Goal: Task Accomplishment & Management: Manage account settings

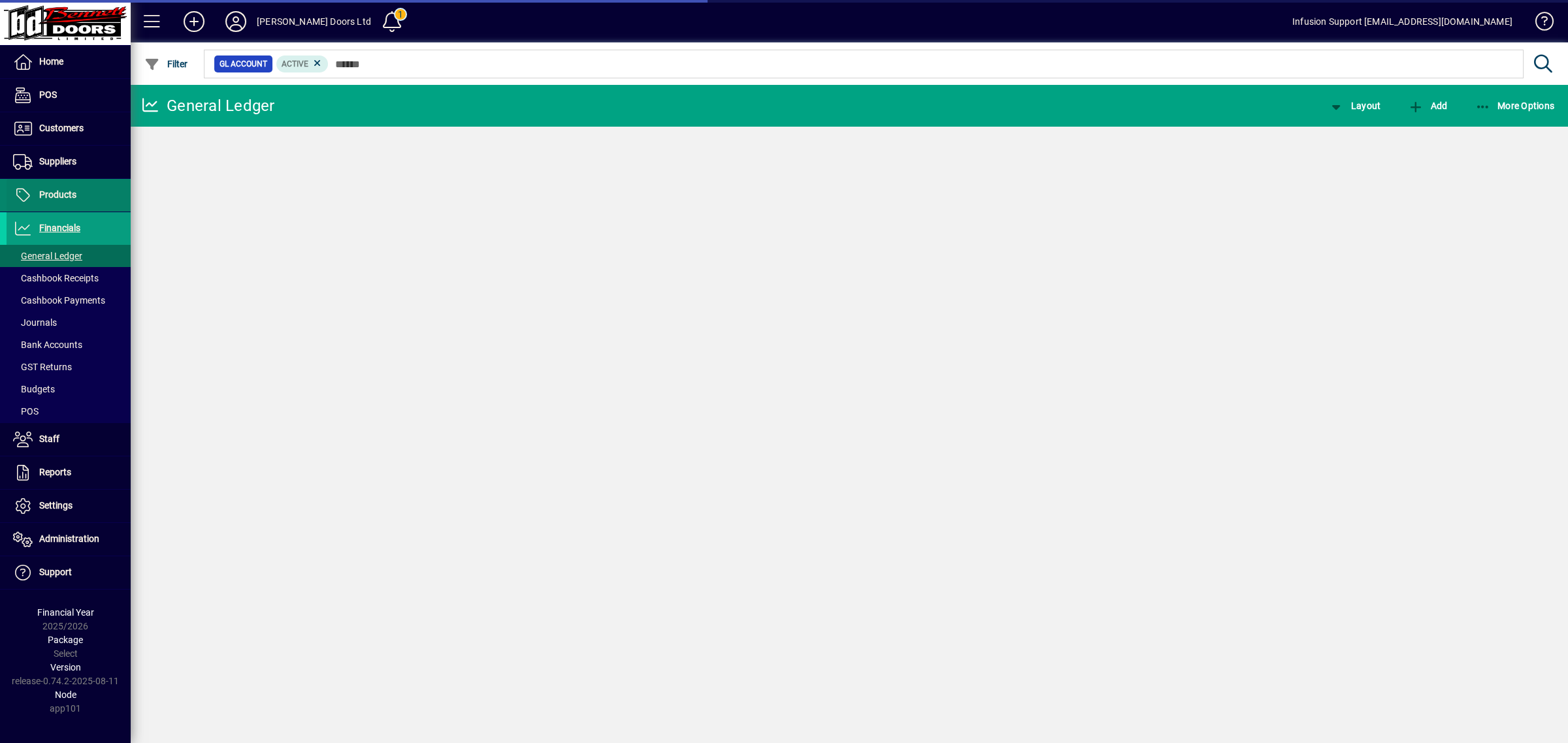
click at [69, 193] on span "Products" at bounding box center [57, 194] width 37 height 10
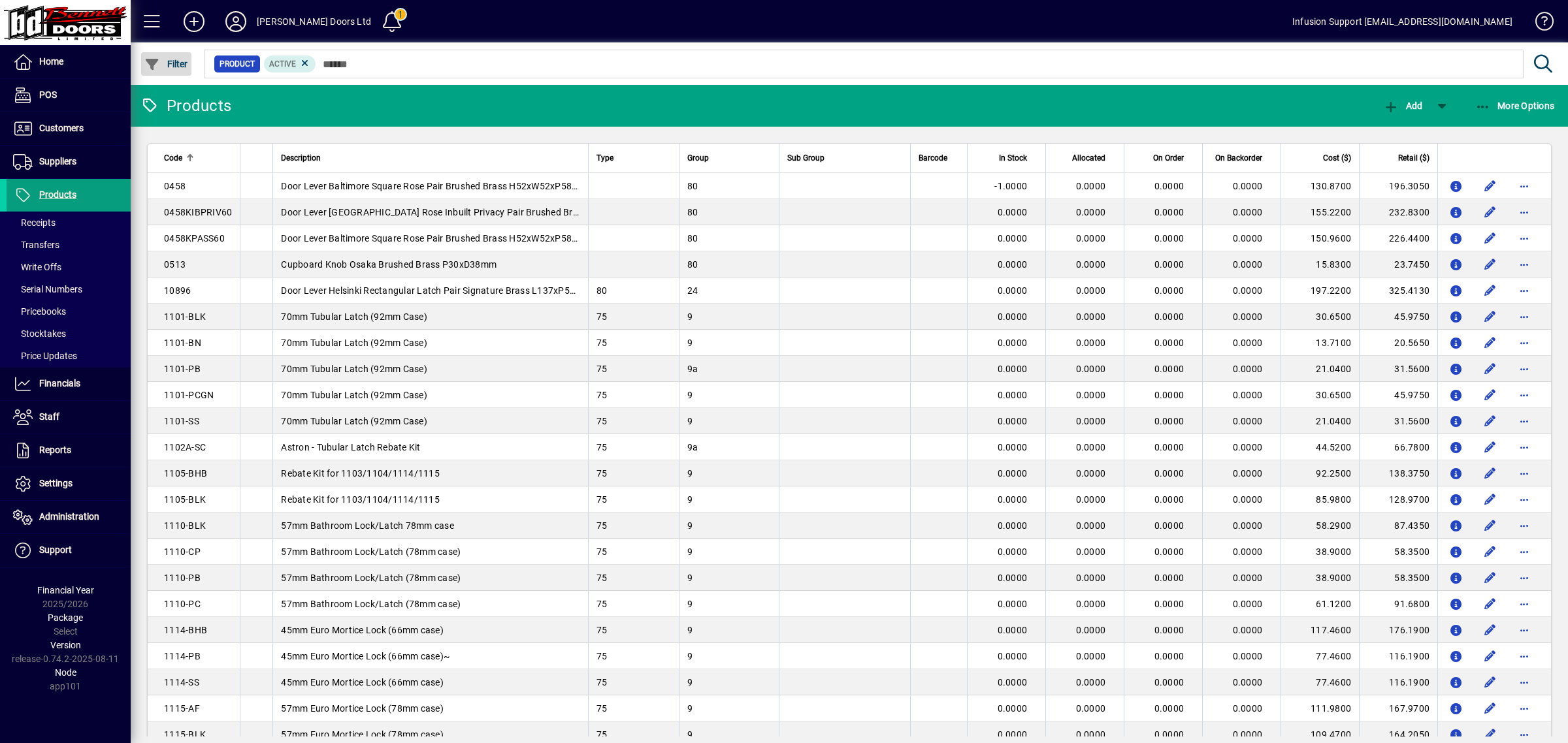
click at [167, 59] on span "Filter" at bounding box center [166, 63] width 43 height 10
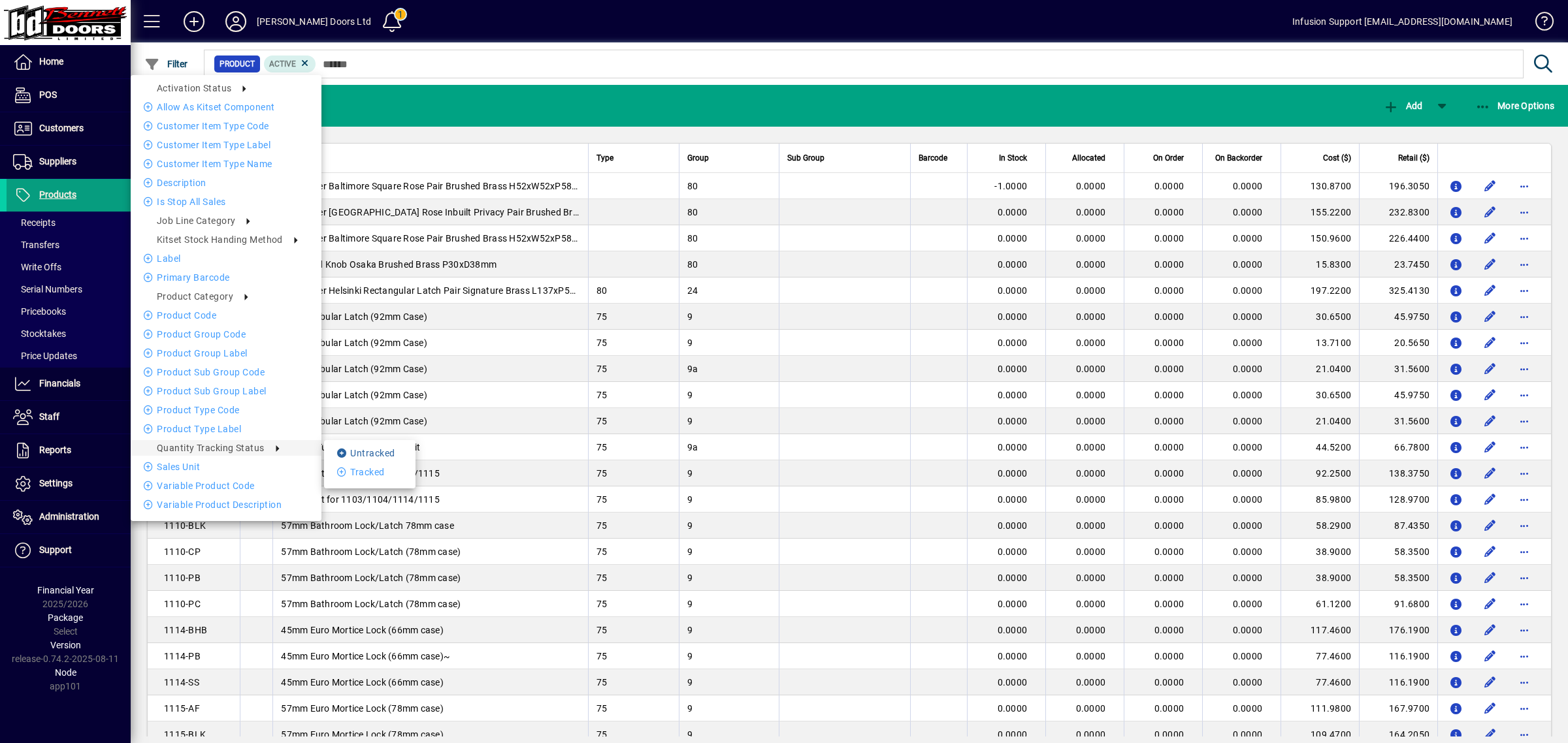
click at [400, 451] on li "Untracked" at bounding box center [369, 453] width 92 height 16
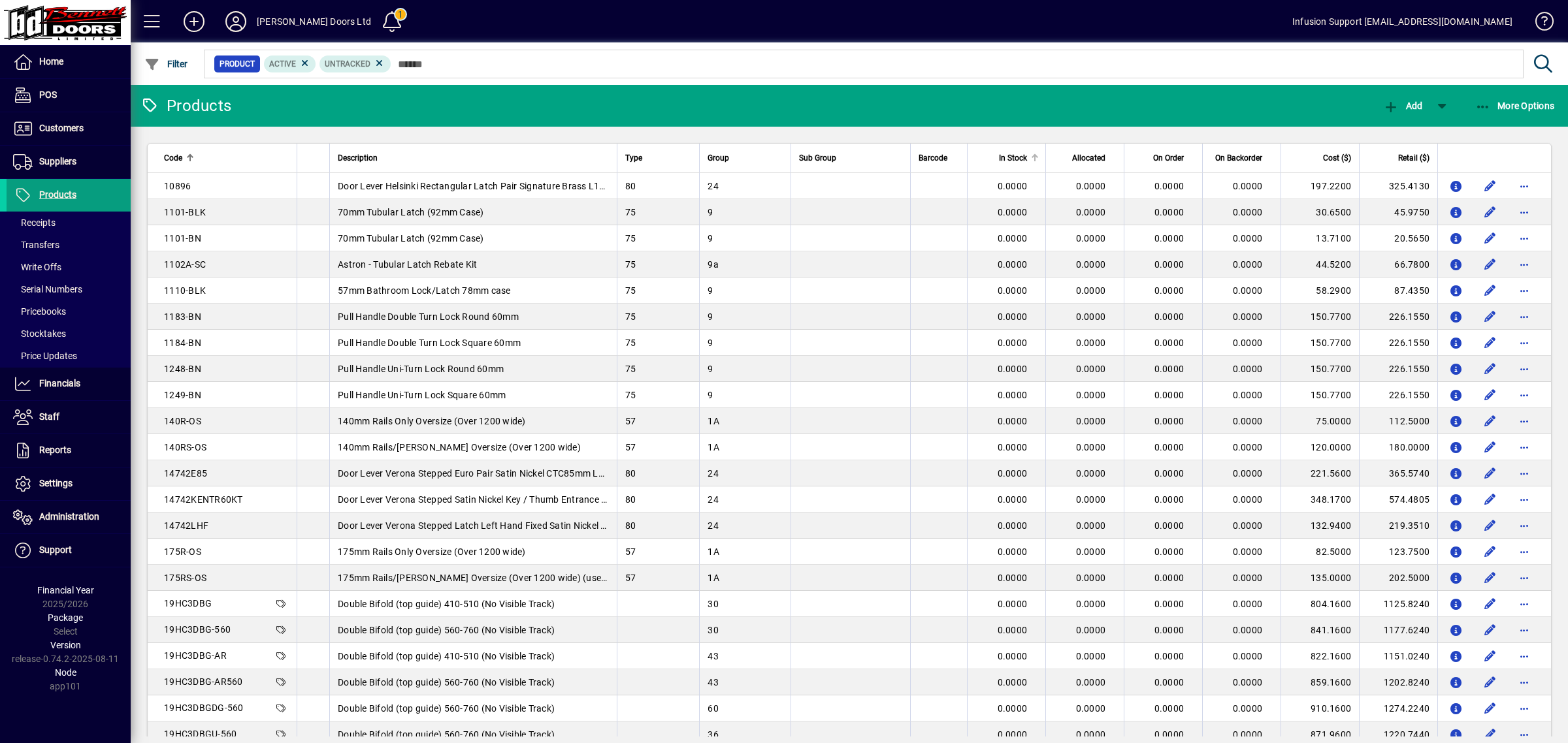
click at [1014, 156] on span "In Stock" at bounding box center [1014, 158] width 28 height 14
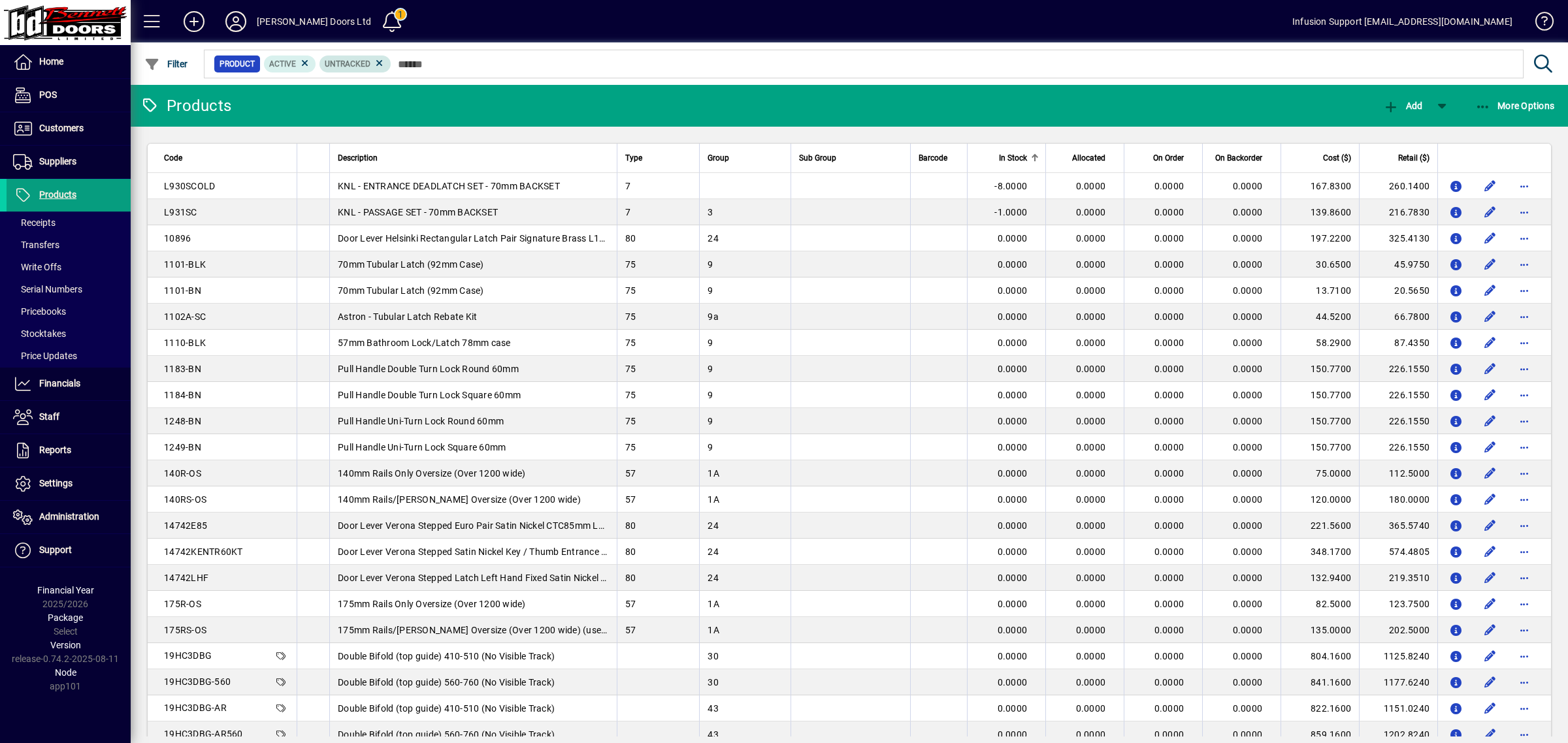
click at [304, 63] on icon at bounding box center [305, 63] width 11 height 11
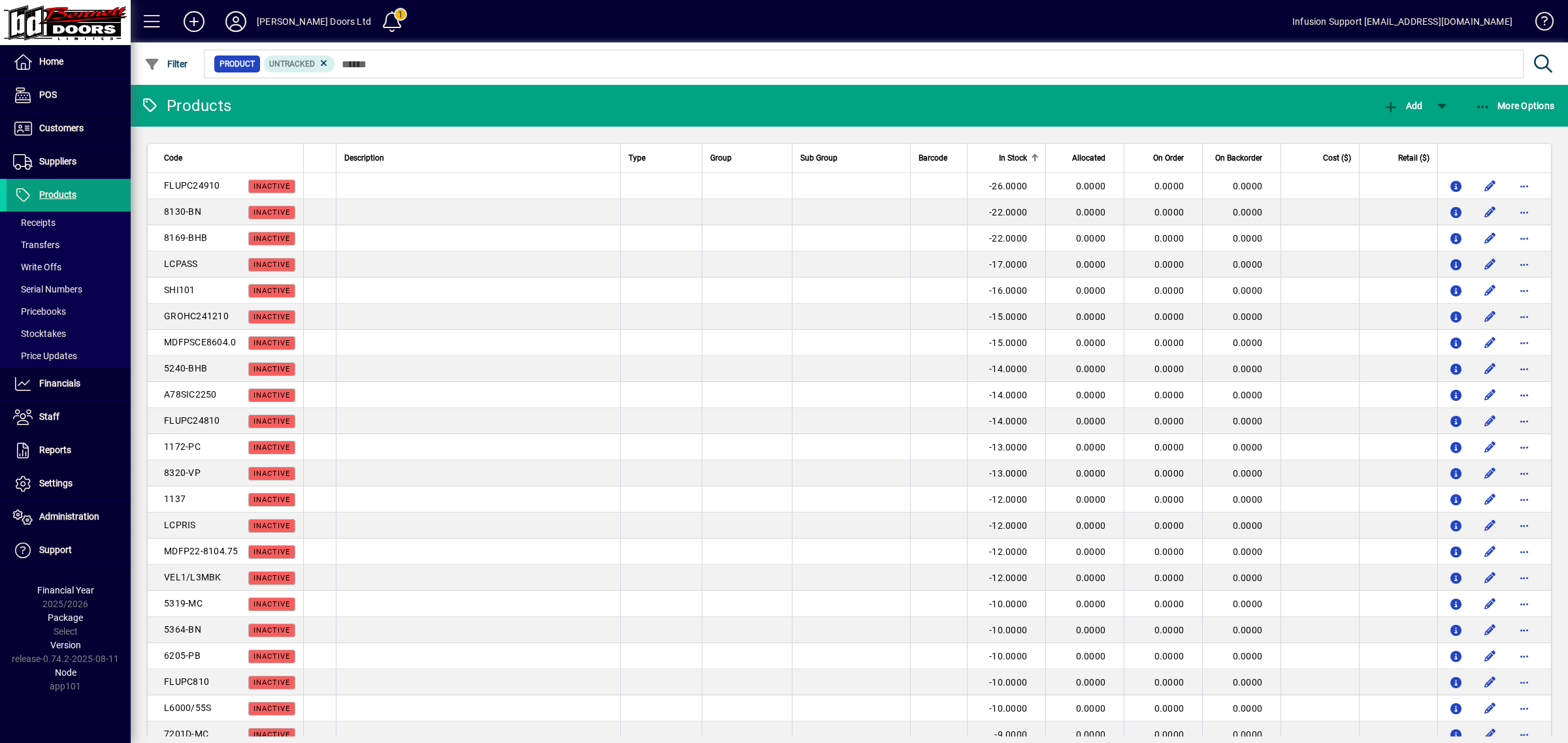
drag, startPoint x: 435, startPoint y: 185, endPoint x: 904, endPoint y: 221, distance: 470.4
click at [435, 185] on td at bounding box center [478, 186] width 284 height 26
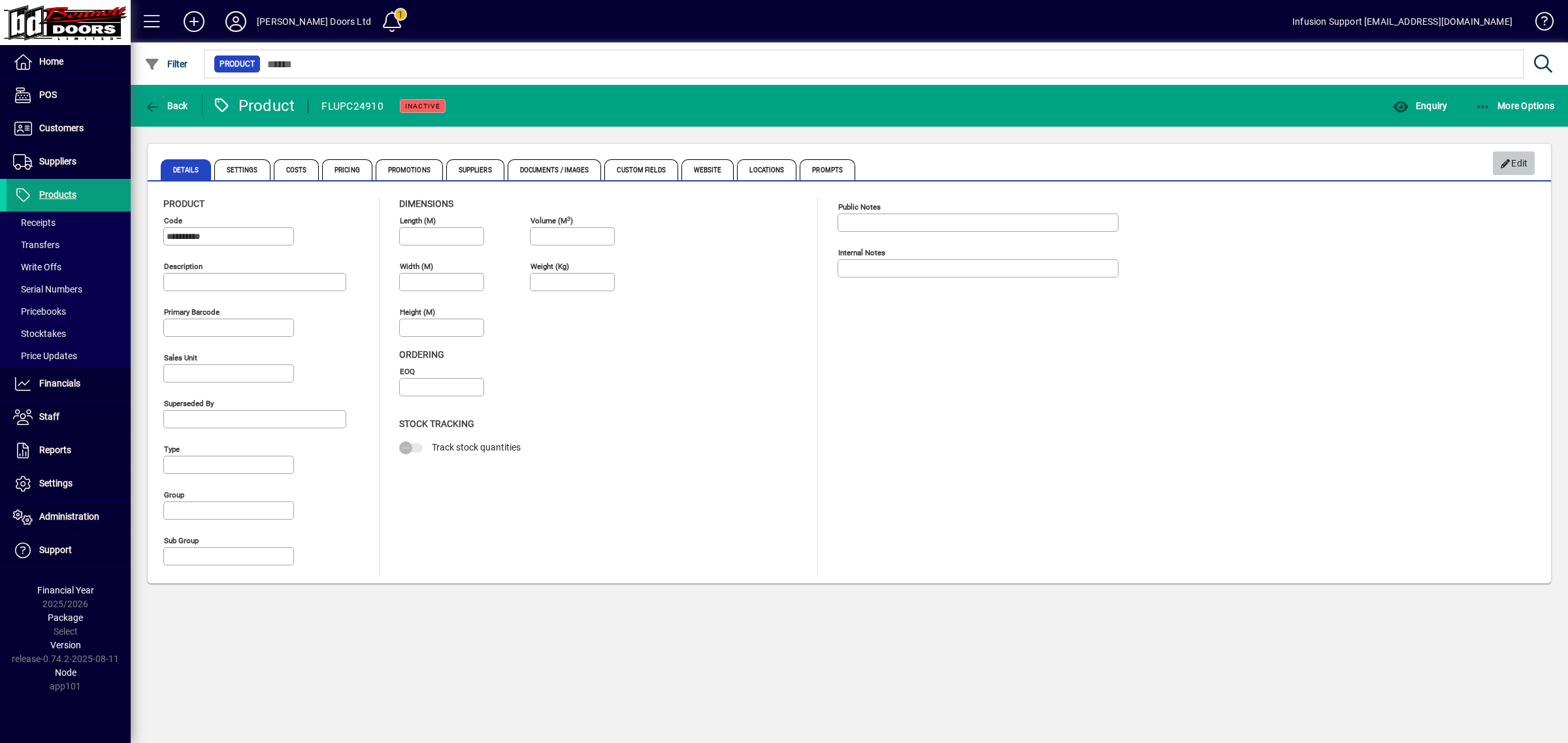
click at [1517, 158] on span "Edit" at bounding box center [1514, 163] width 28 height 22
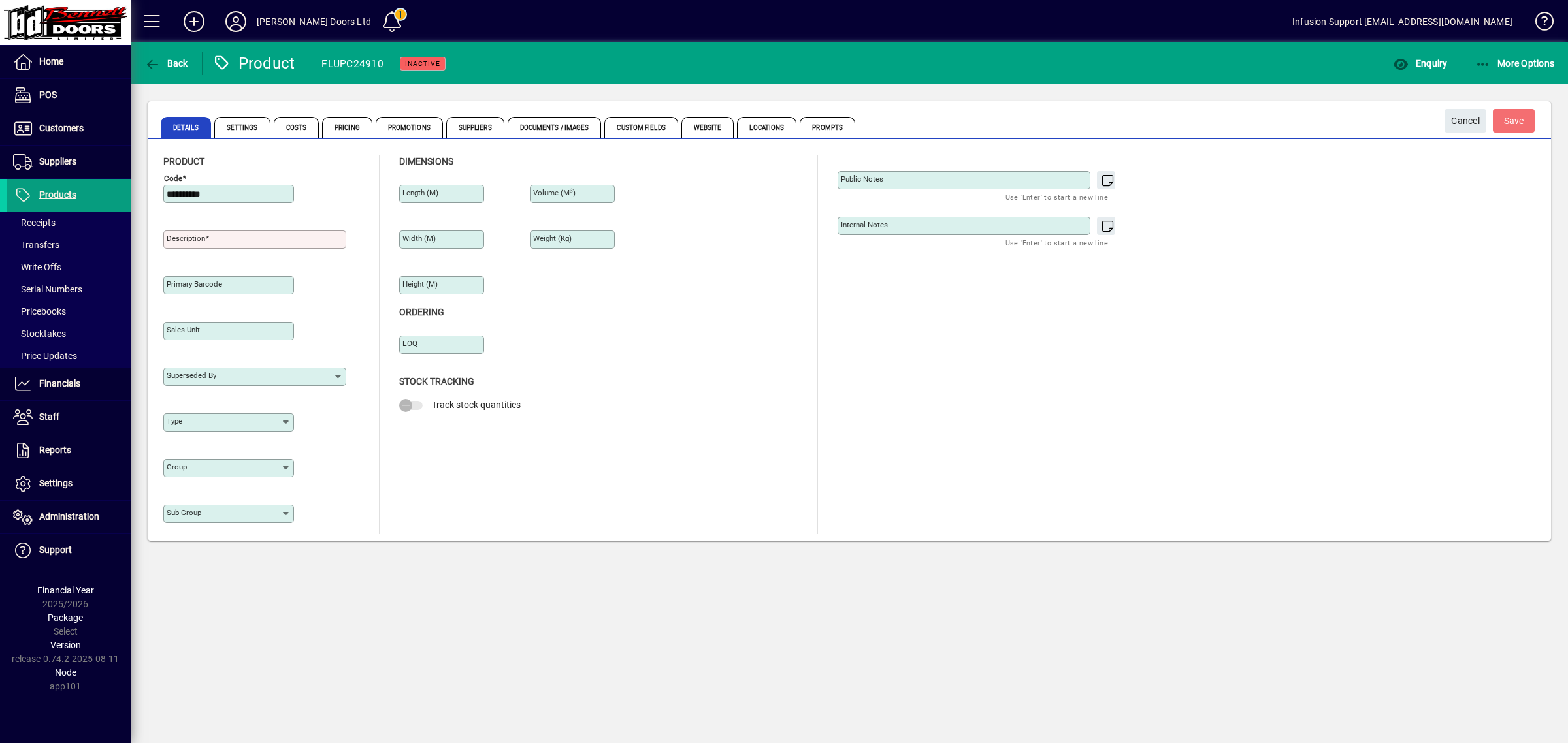
click at [285, 236] on input "Description" at bounding box center [256, 239] width 179 height 10
click at [1444, 54] on span "button" at bounding box center [1420, 62] width 60 height 31
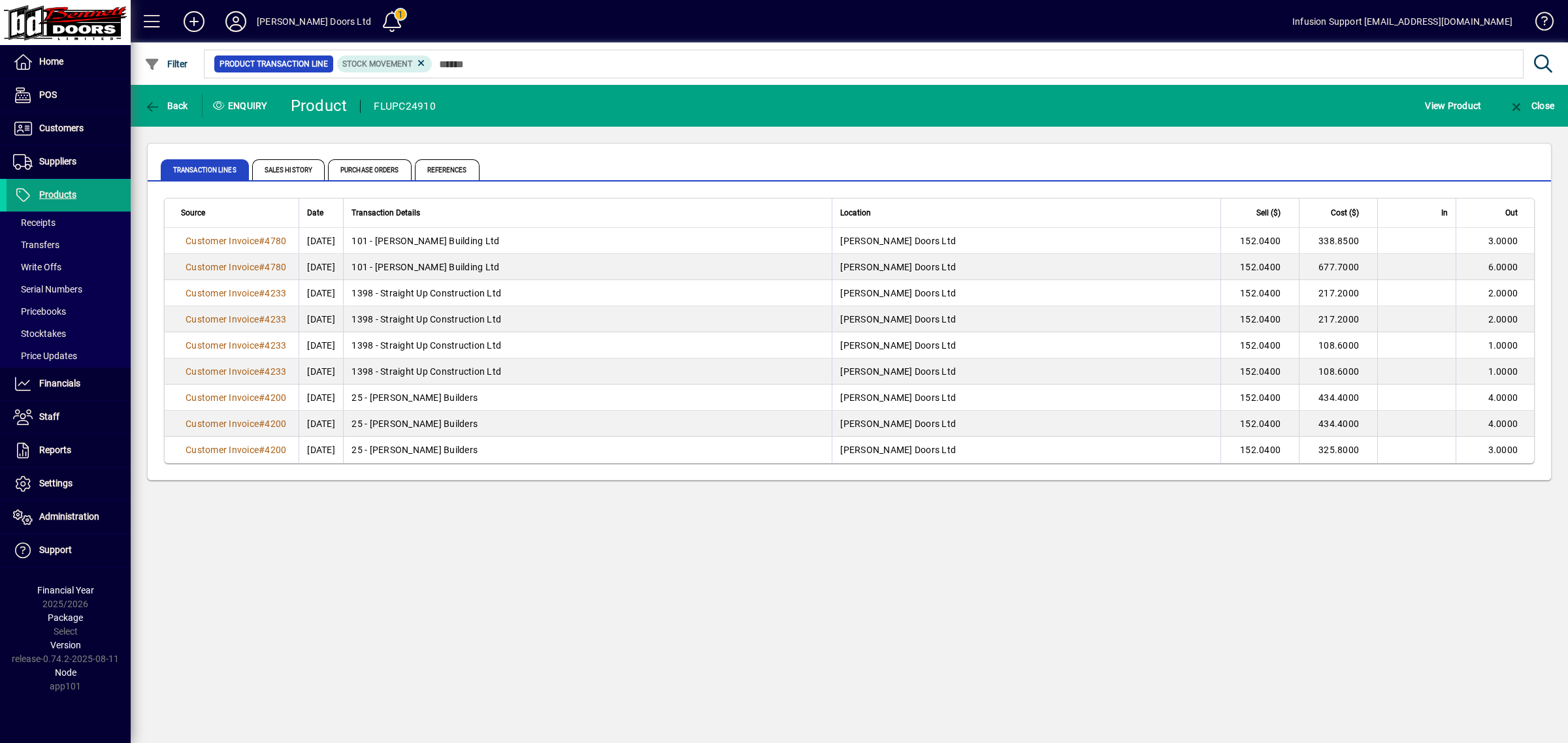
click at [475, 524] on div "Back Enquiry Product FLUPC24910 View Product Close Transaction Lines Sales Hist…" at bounding box center [849, 414] width 1438 height 658
click at [1446, 102] on span "View Product" at bounding box center [1452, 106] width 56 height 21
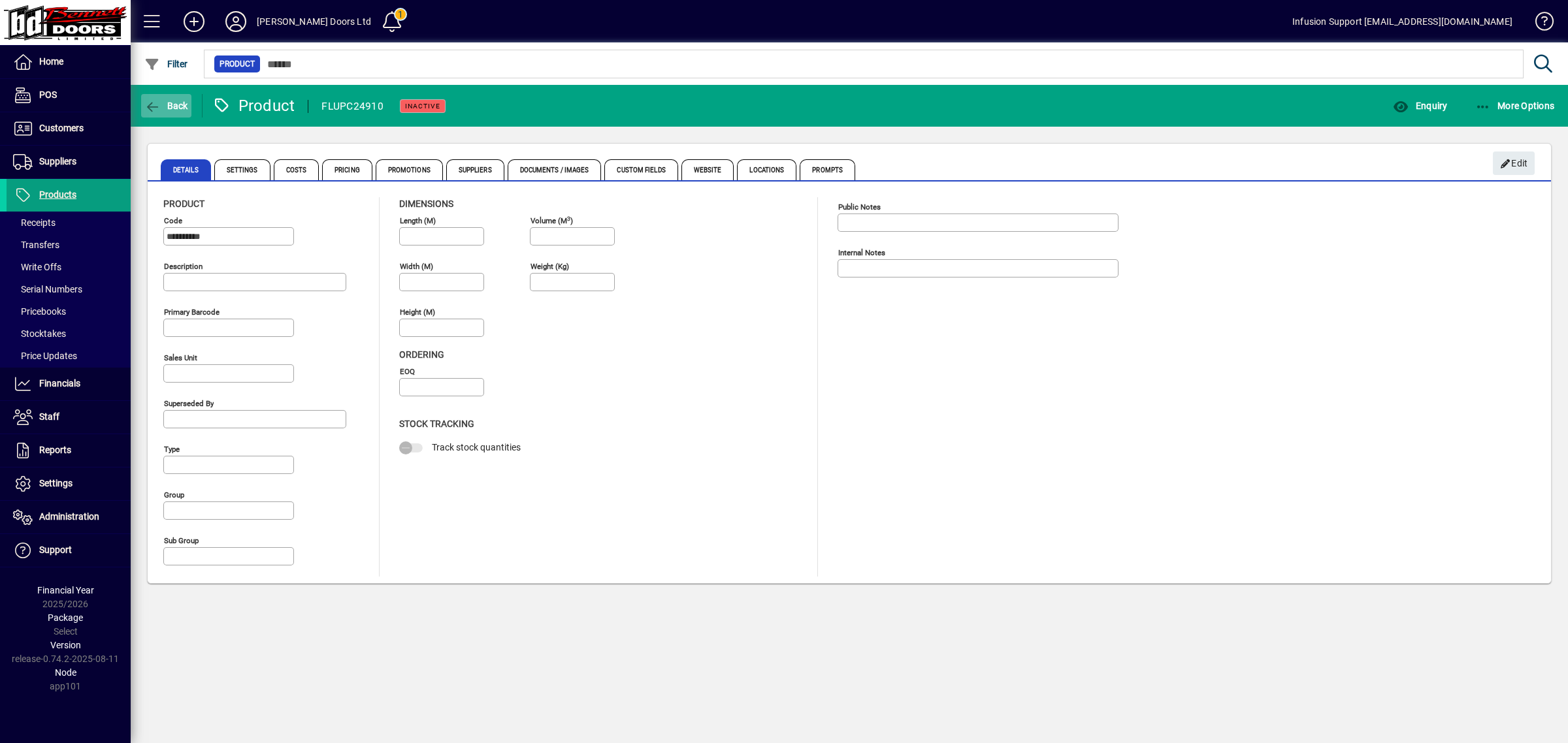
click at [172, 103] on span "Back" at bounding box center [166, 106] width 43 height 10
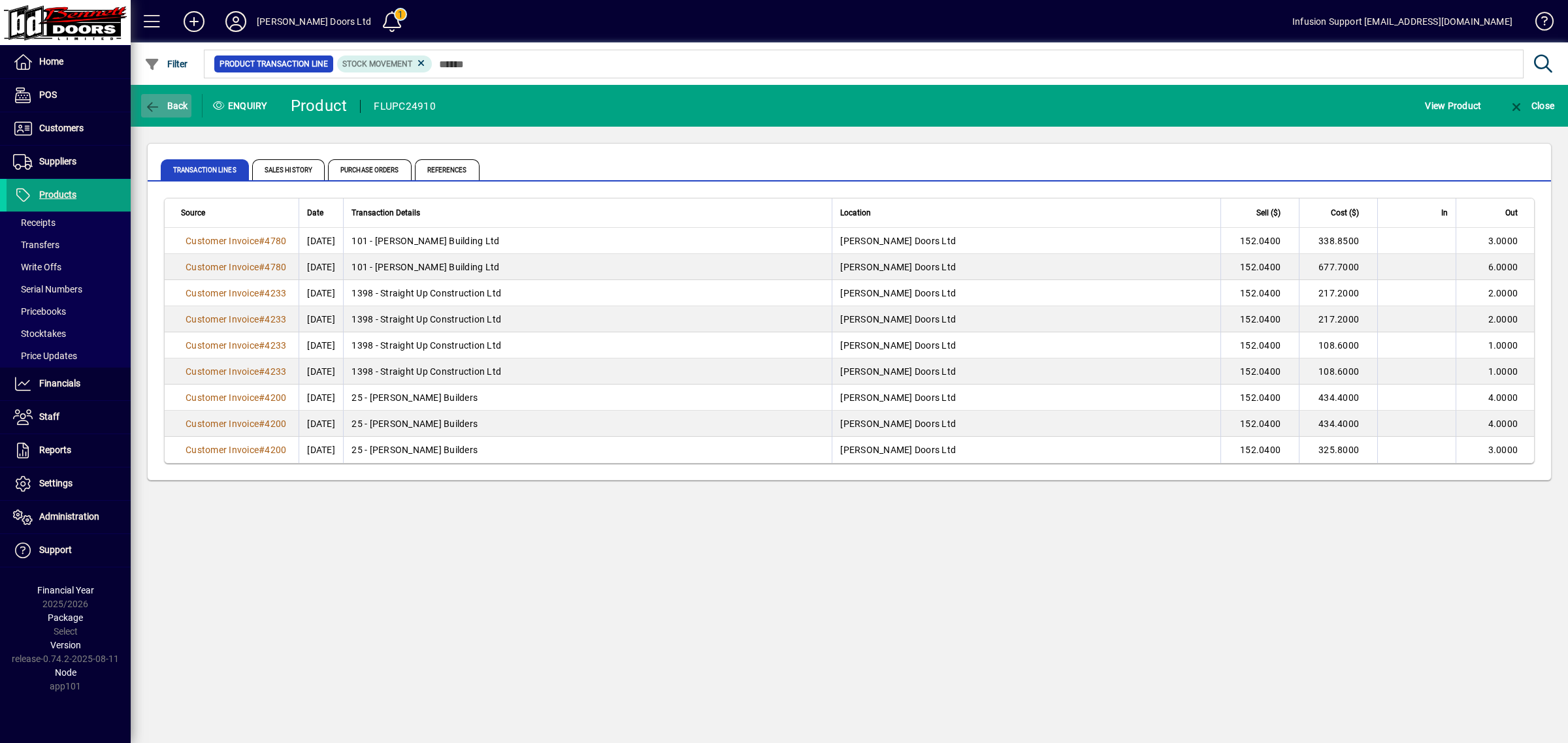
click at [162, 105] on span "Back" at bounding box center [166, 106] width 43 height 10
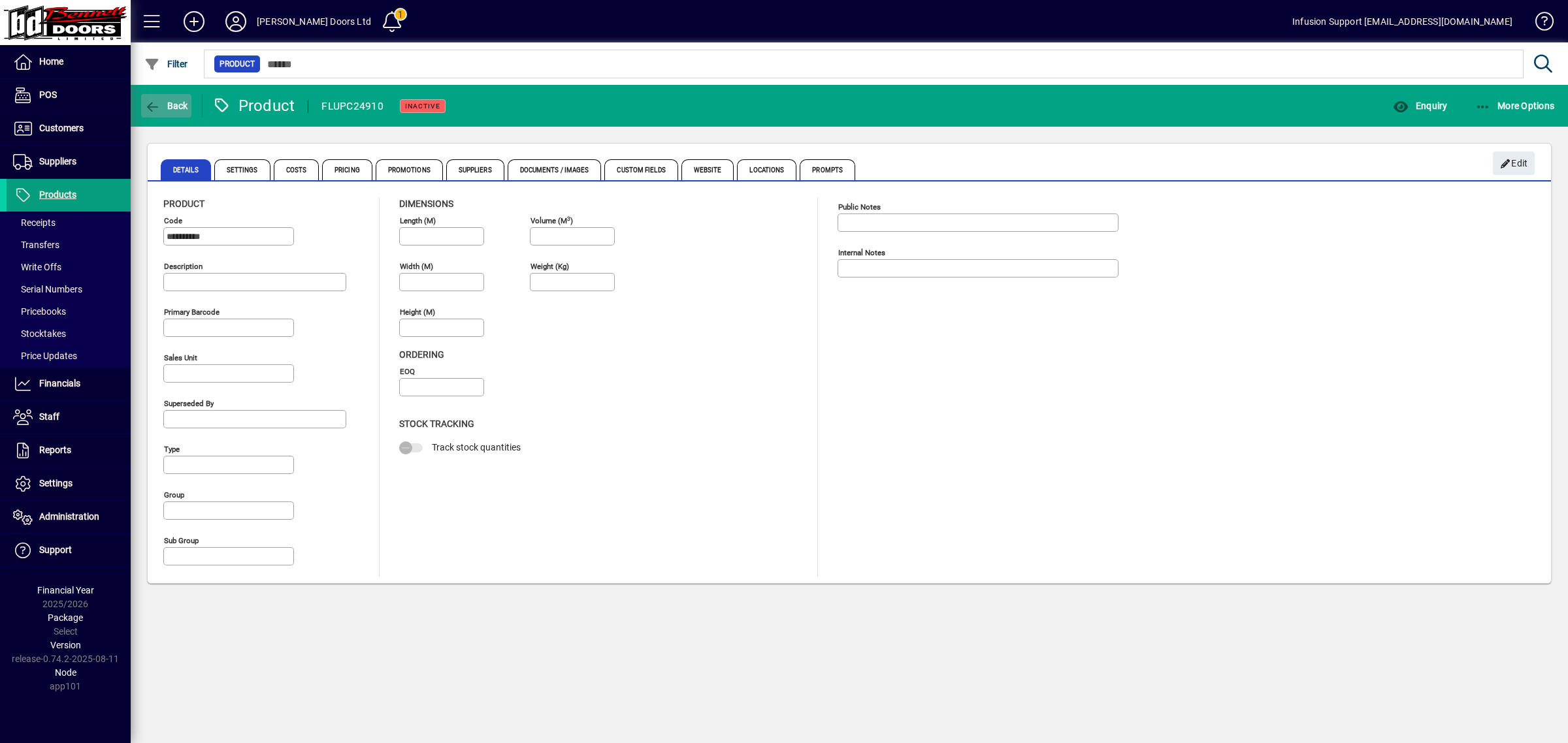
click at [162, 101] on span "Back" at bounding box center [166, 106] width 43 height 10
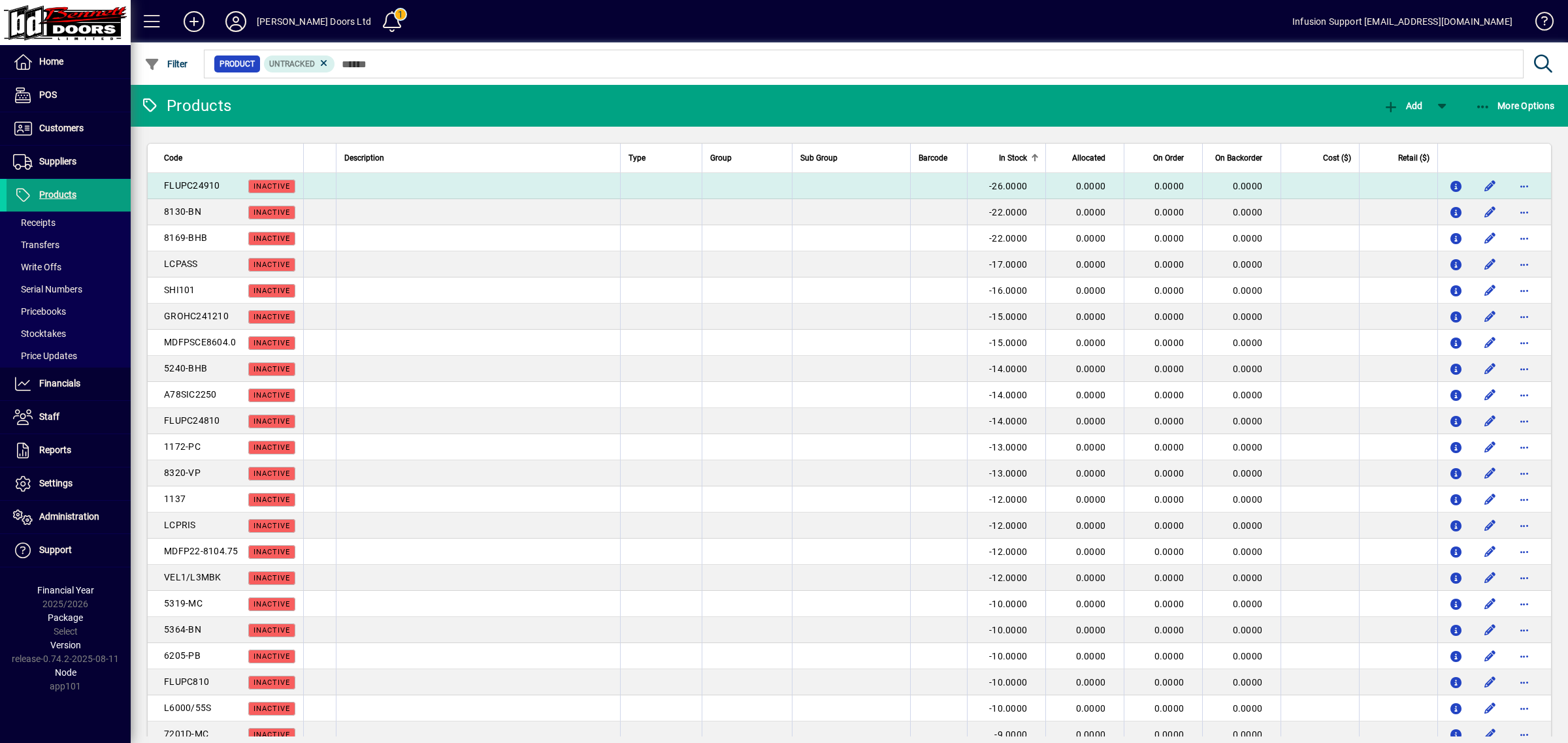
click at [997, 185] on span "-26.0000" at bounding box center [1008, 186] width 38 height 10
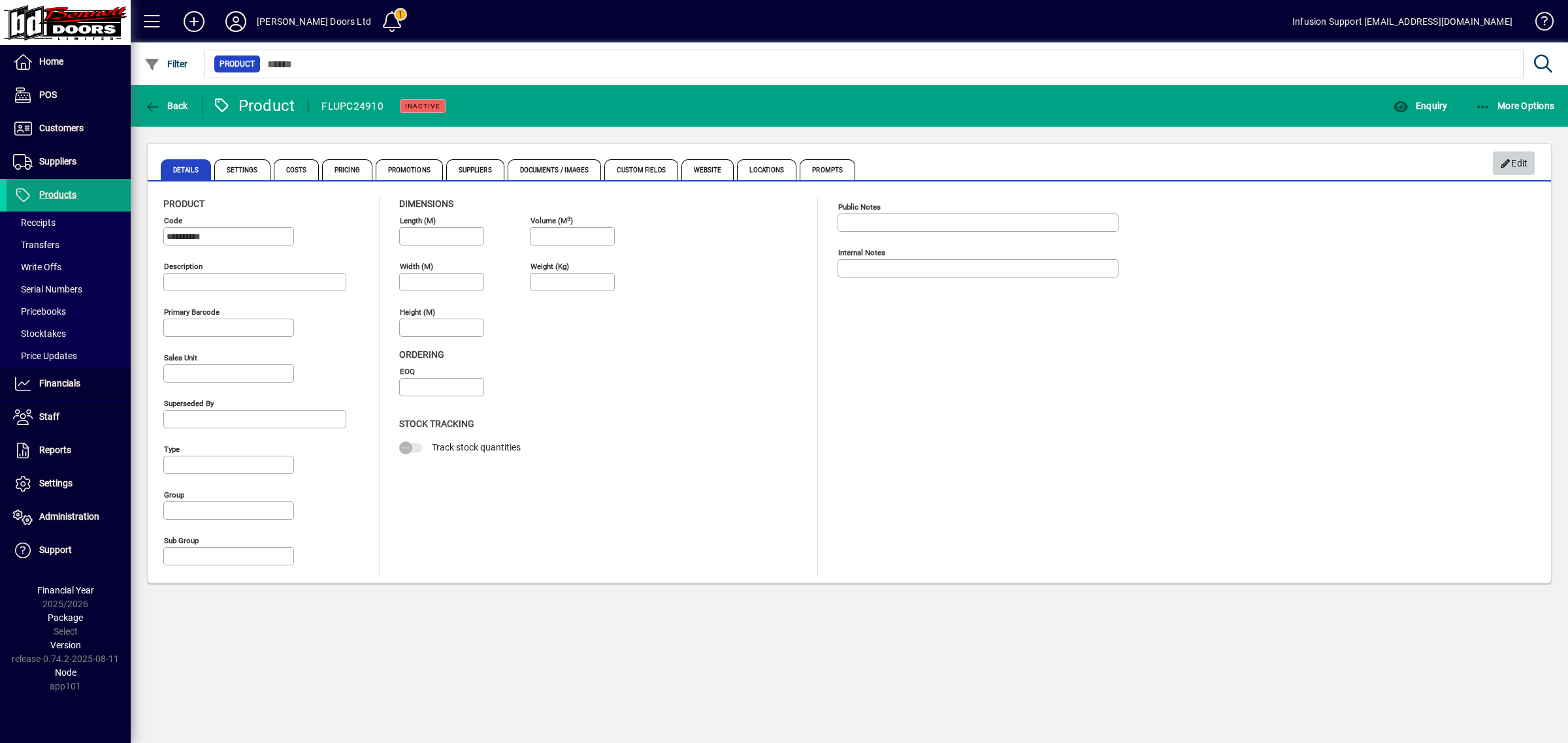
drag, startPoint x: 1516, startPoint y: 154, endPoint x: 1465, endPoint y: 159, distance: 51.2
click at [1514, 156] on span "Edit" at bounding box center [1514, 163] width 28 height 22
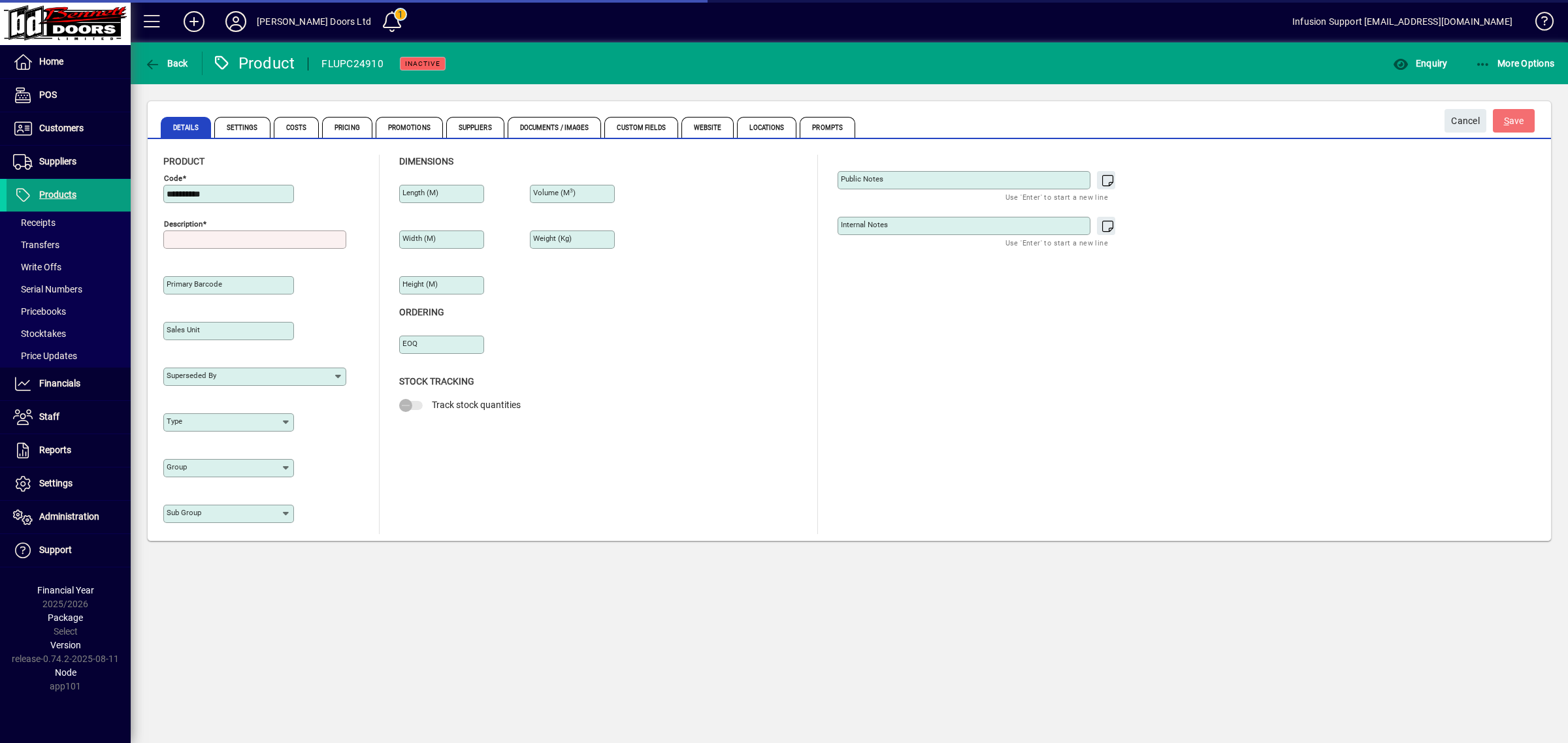
click at [257, 242] on input "Description" at bounding box center [256, 239] width 179 height 10
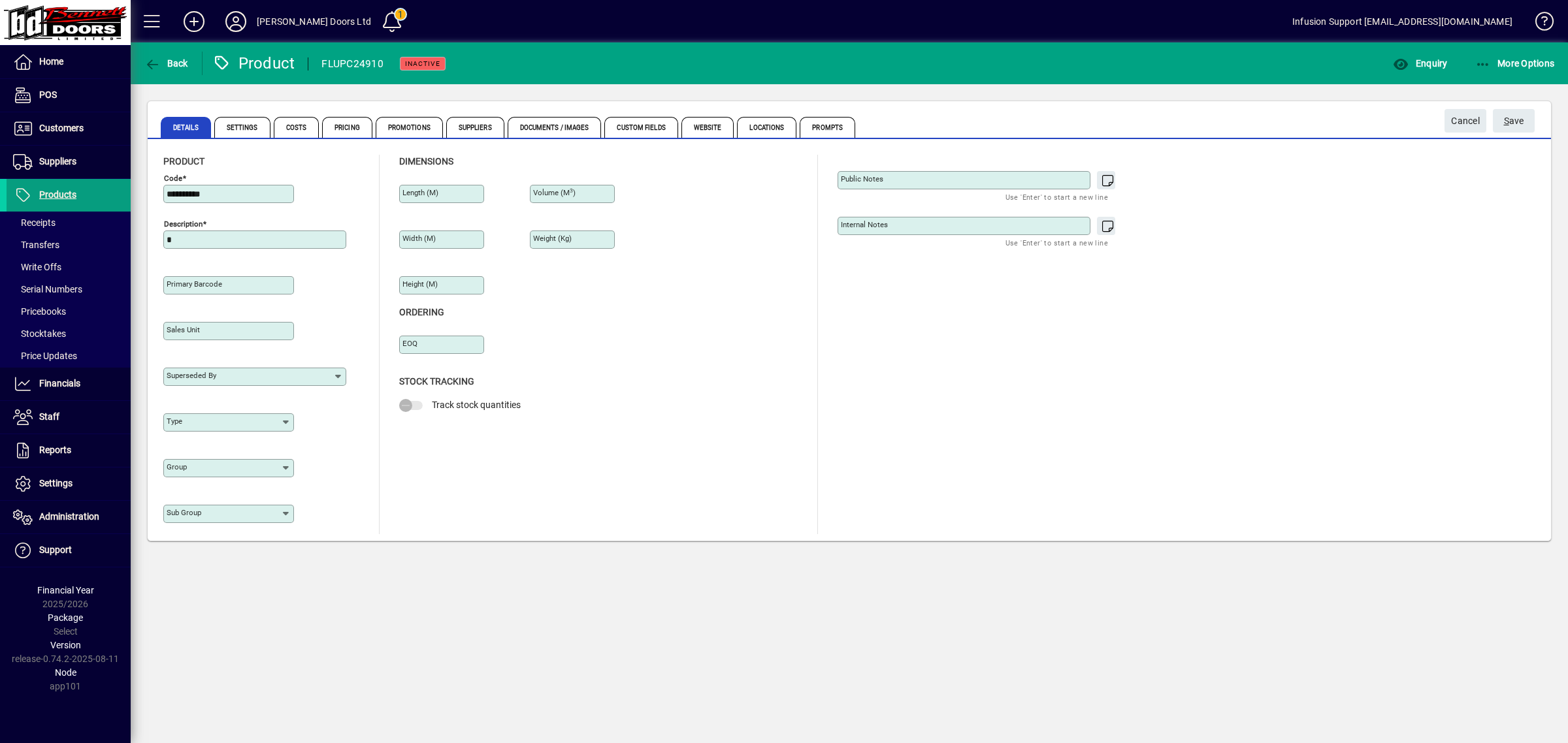
type input "*"
click at [1469, 122] on span "Cancel" at bounding box center [1465, 121] width 28 height 22
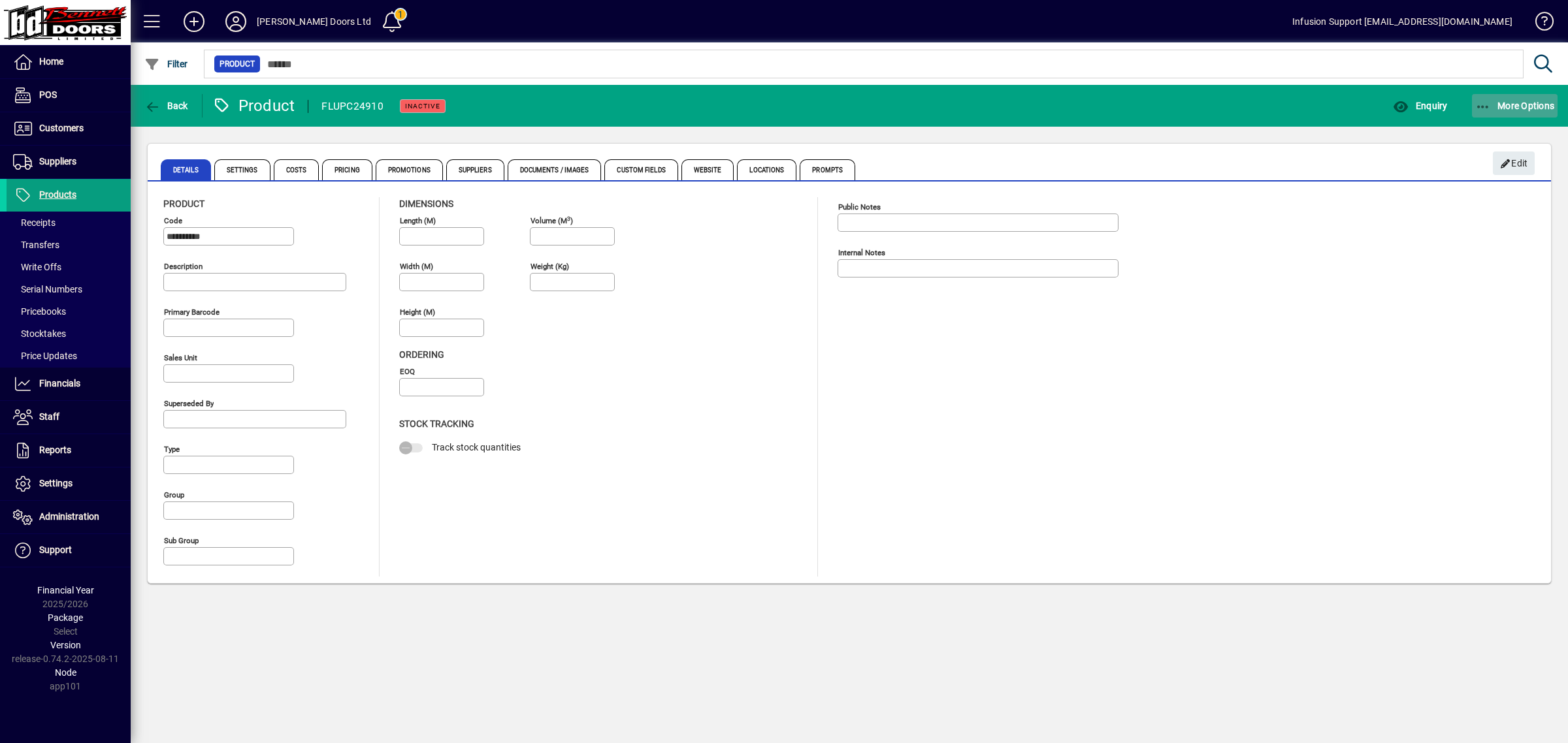
click at [1508, 96] on span "button" at bounding box center [1514, 105] width 86 height 31
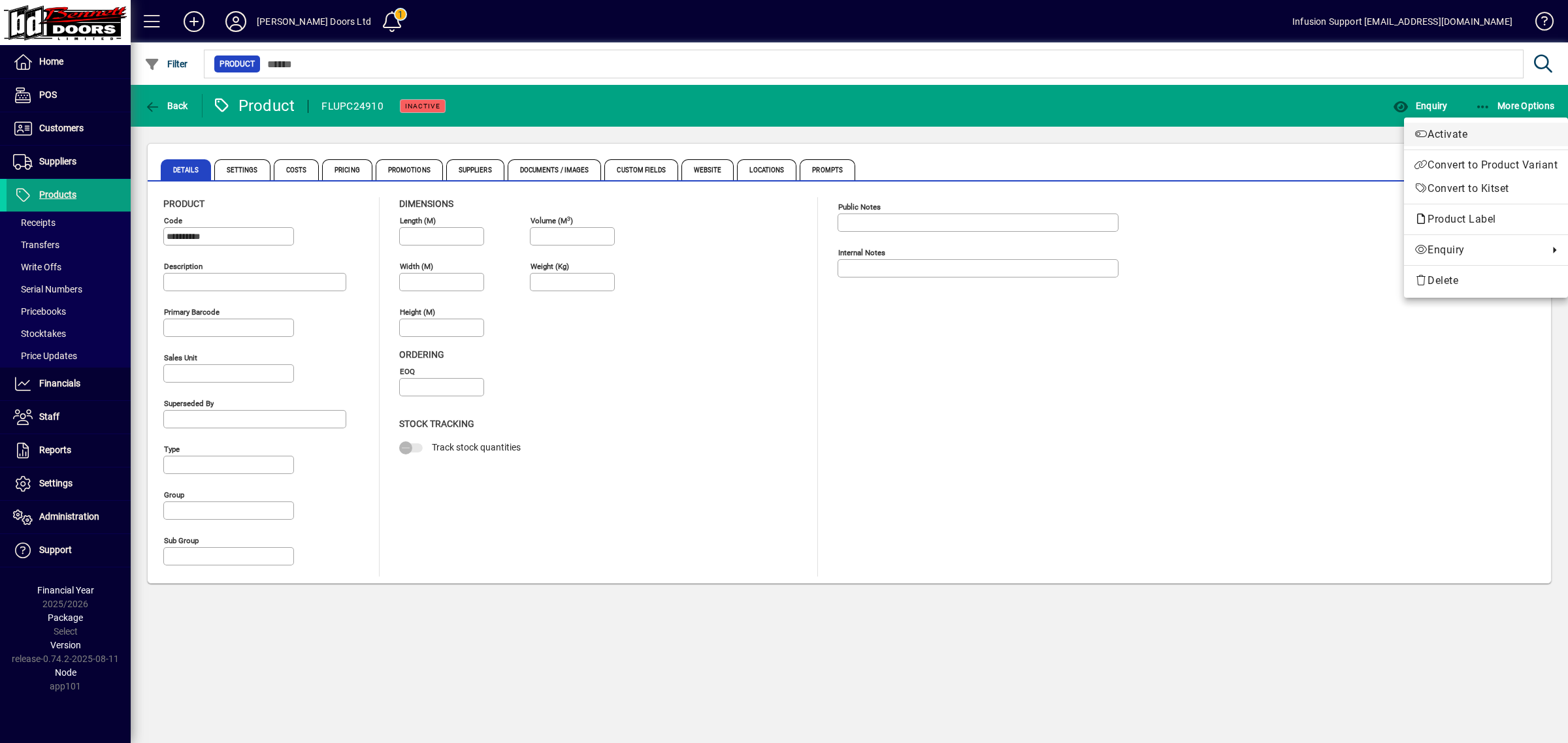
click at [1460, 134] on span "Activate" at bounding box center [1485, 134] width 143 height 16
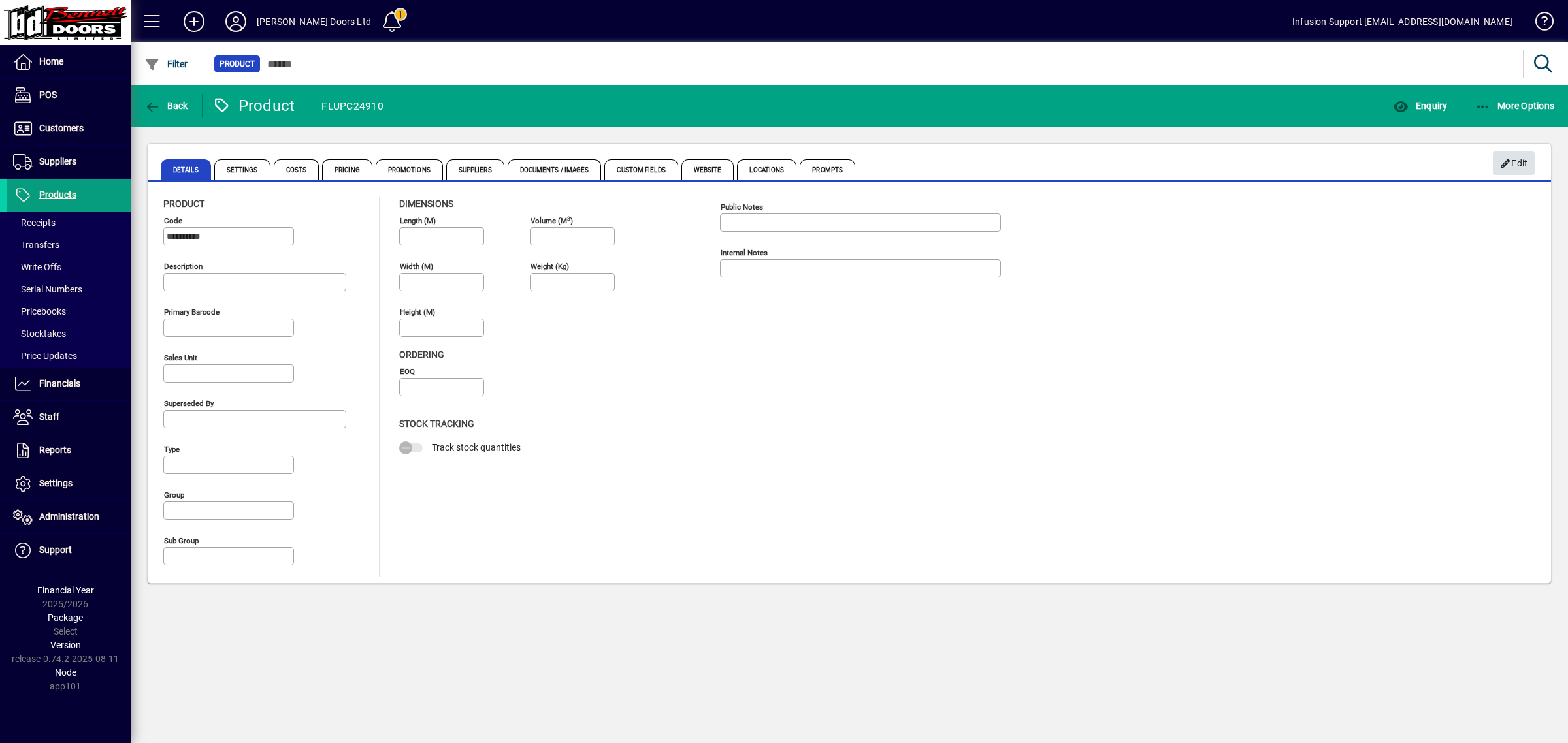
click at [1514, 161] on span "Edit" at bounding box center [1514, 163] width 28 height 22
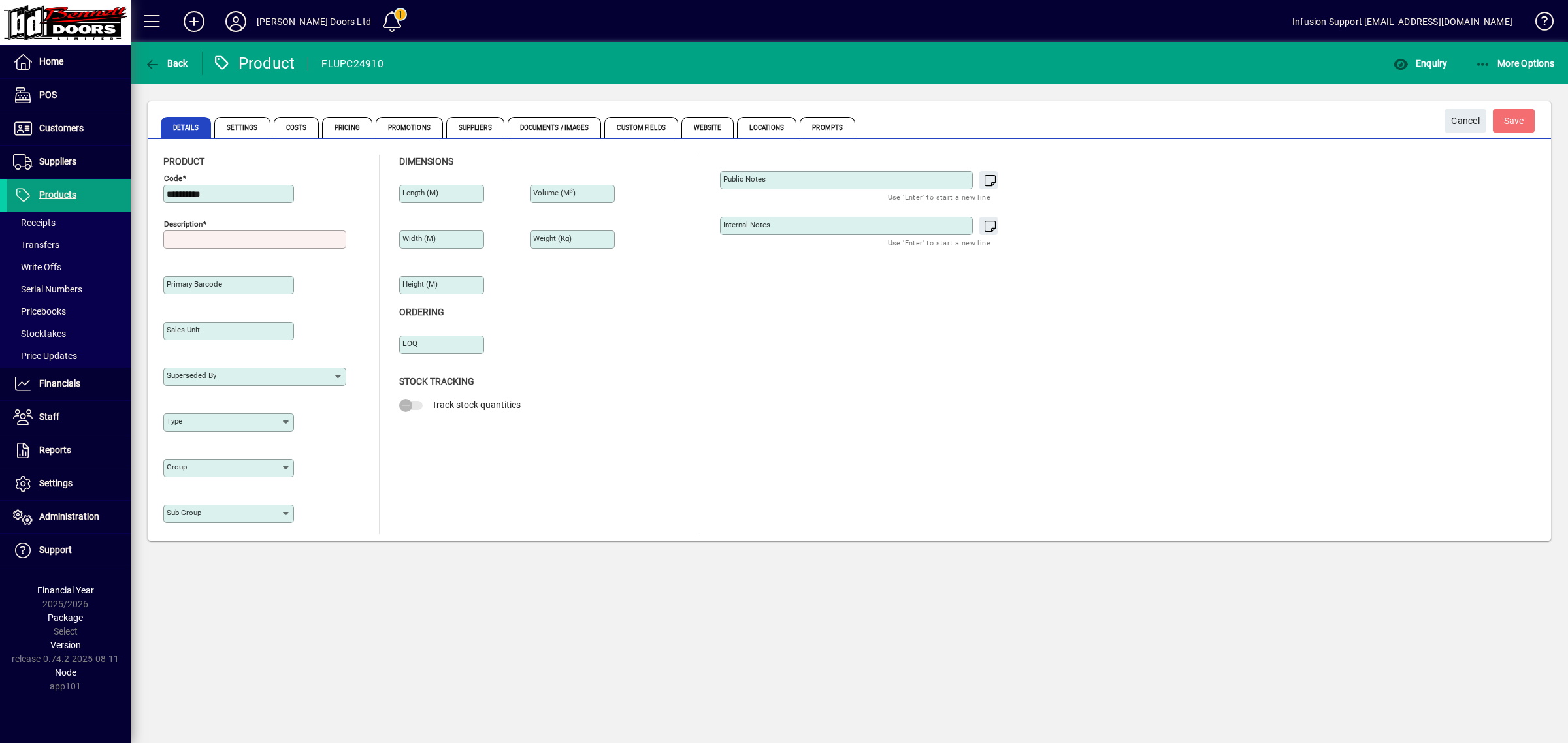
click at [264, 238] on input "Description" at bounding box center [256, 239] width 179 height 10
type input "*"
drag, startPoint x: 412, startPoint y: 407, endPoint x: 900, endPoint y: 413, distance: 488.0
click at [900, 413] on div "Public Notes Use 'Enter' to start a new line Internal Notes Use 'Enter' to star…" at bounding box center [870, 345] width 300 height 380
drag, startPoint x: 1193, startPoint y: 331, endPoint x: 1073, endPoint y: 333, distance: 120.0
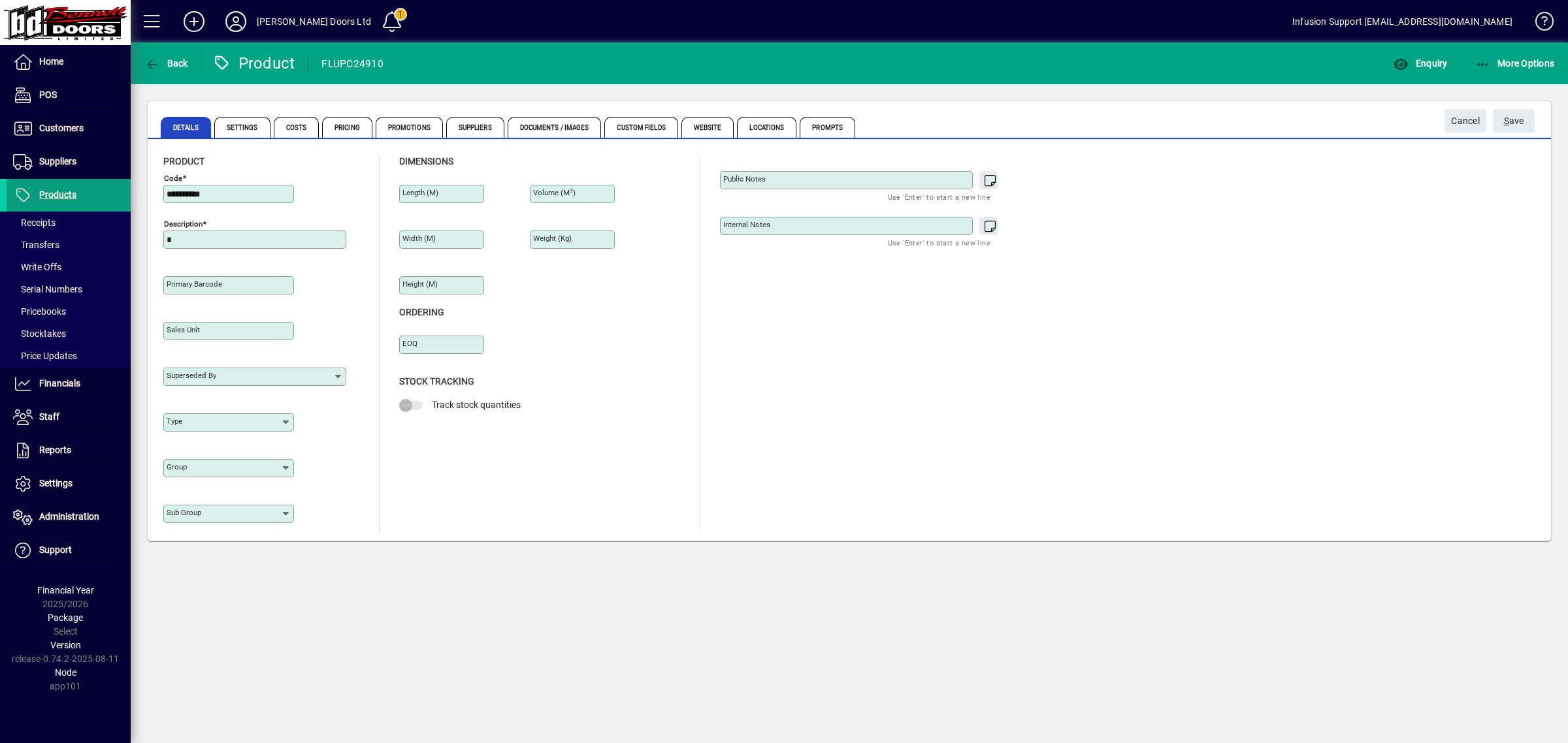
click at [1192, 333] on div "**********" at bounding box center [849, 345] width 1372 height 380
click at [1461, 123] on span "Cancel" at bounding box center [1465, 121] width 28 height 22
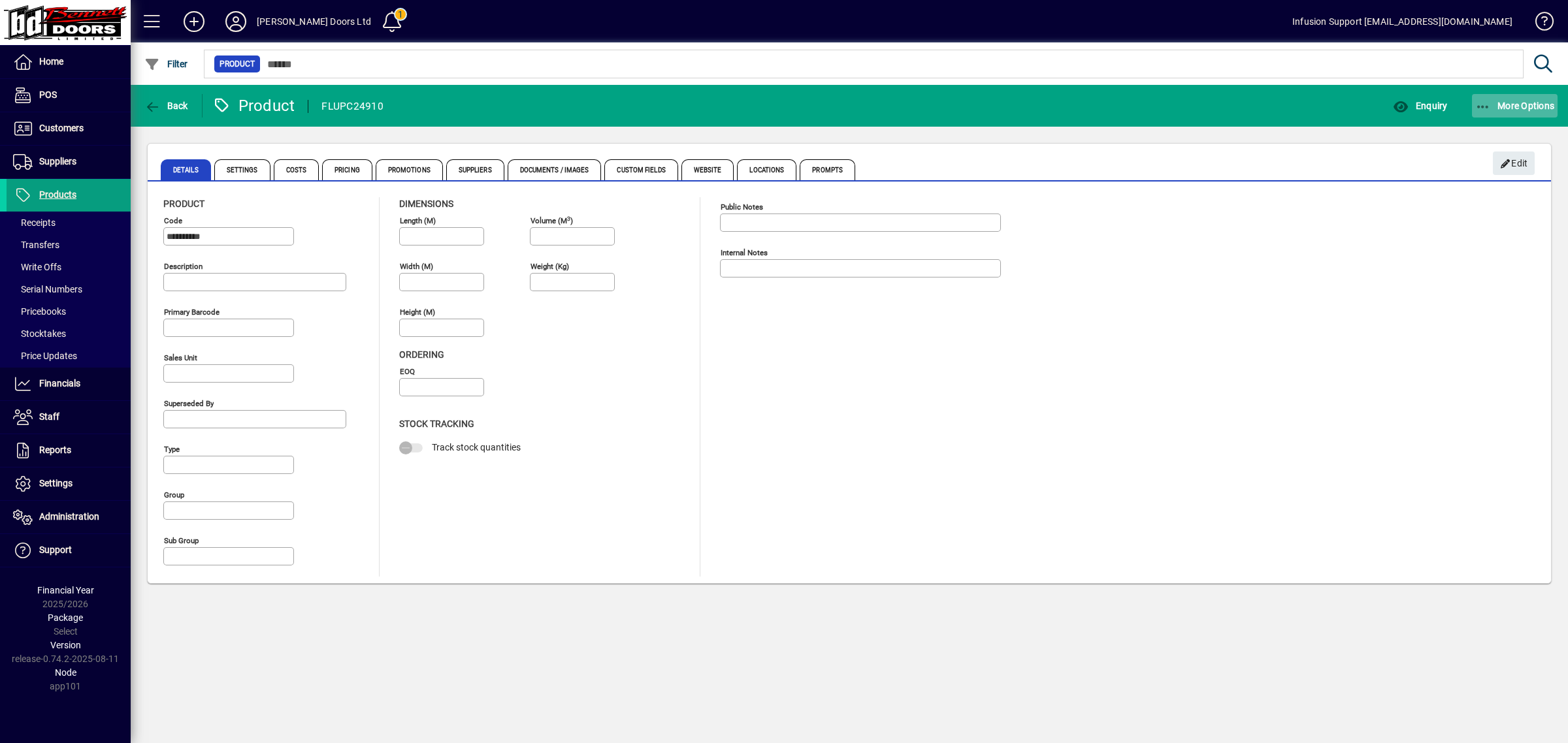
click at [1518, 101] on span "More Options" at bounding box center [1515, 106] width 79 height 10
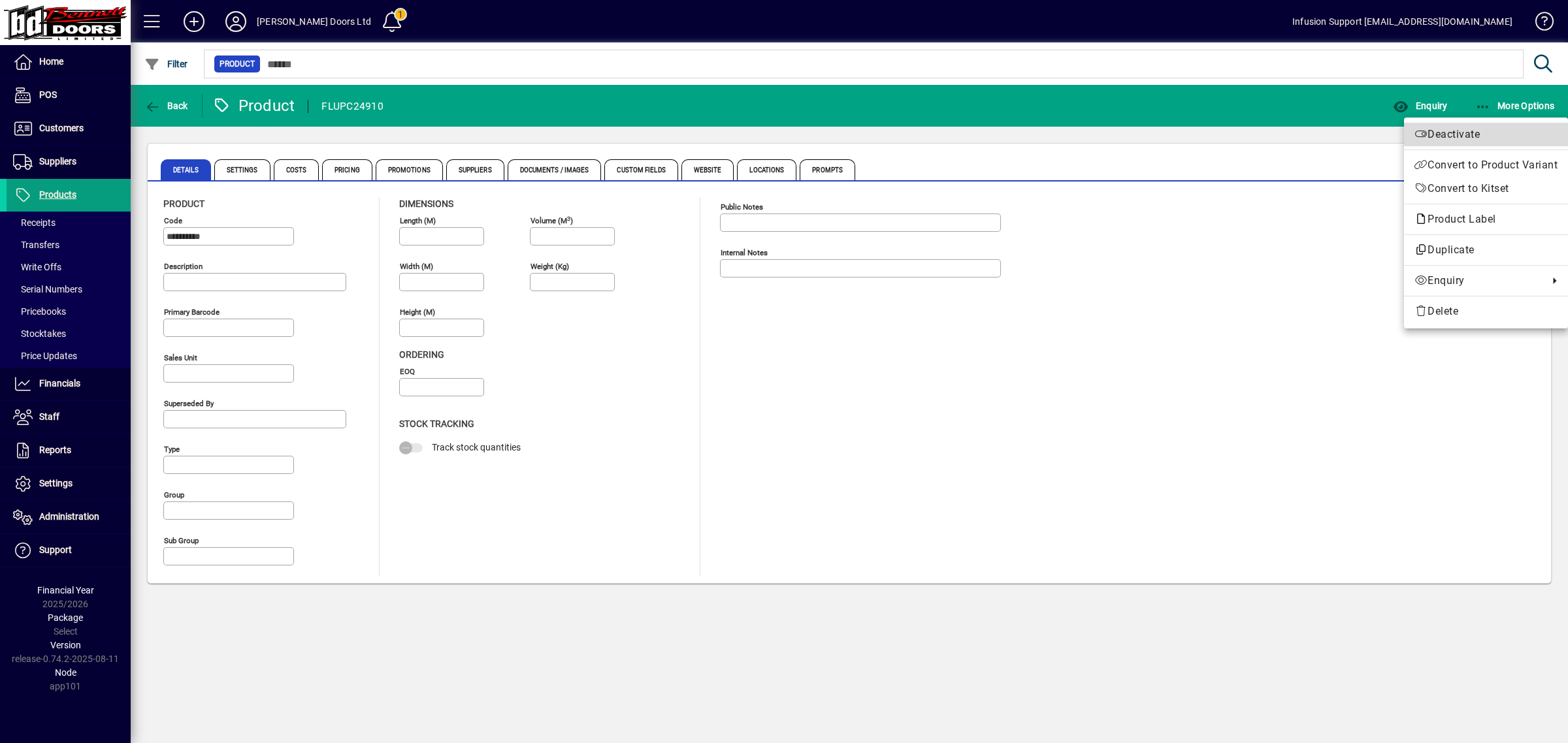
click at [1483, 130] on span "Deactivate" at bounding box center [1485, 134] width 143 height 16
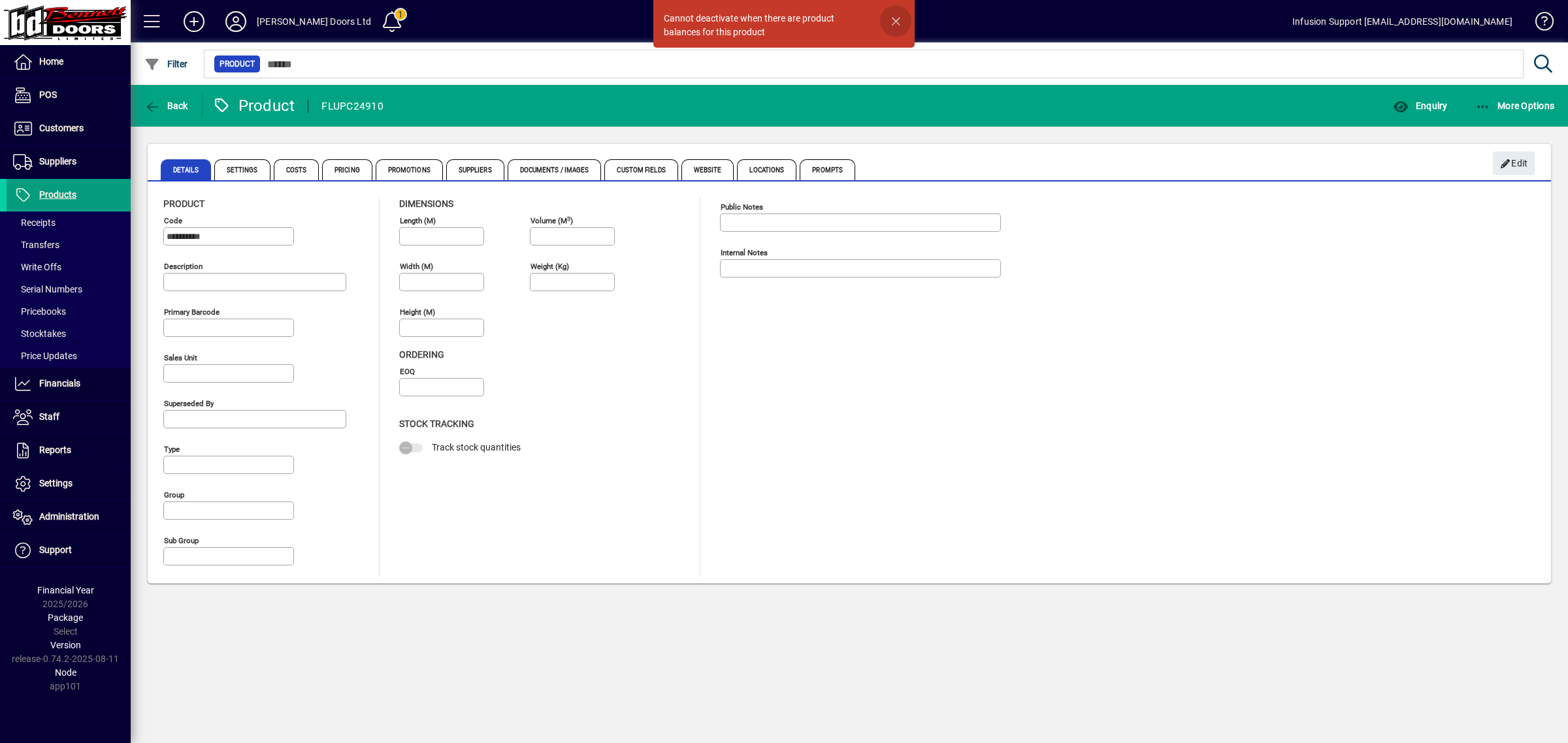
click at [897, 20] on span "button" at bounding box center [895, 21] width 31 height 31
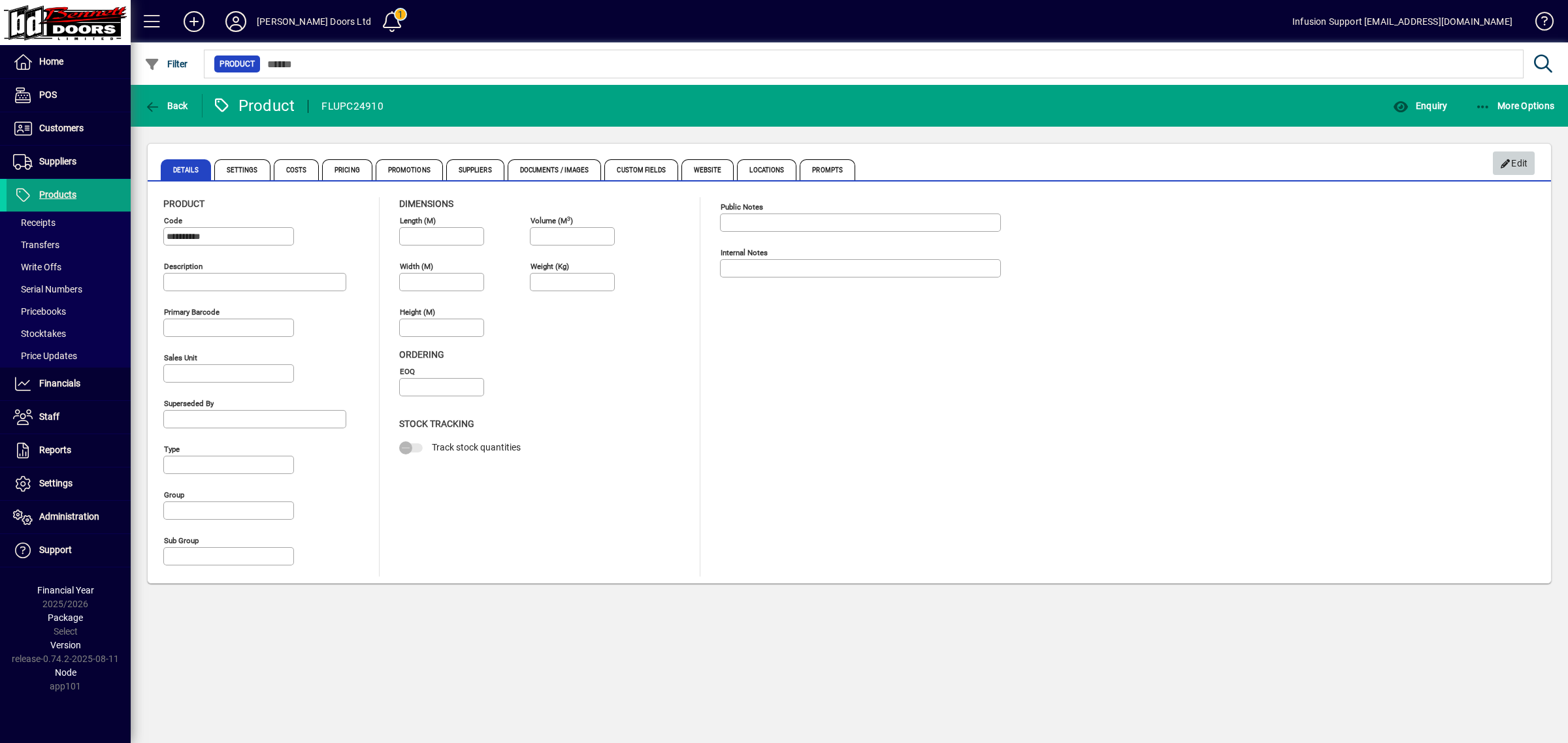
drag, startPoint x: 1516, startPoint y: 158, endPoint x: 1204, endPoint y: 158, distance: 312.0
click at [1497, 158] on button "Edit" at bounding box center [1513, 162] width 42 height 24
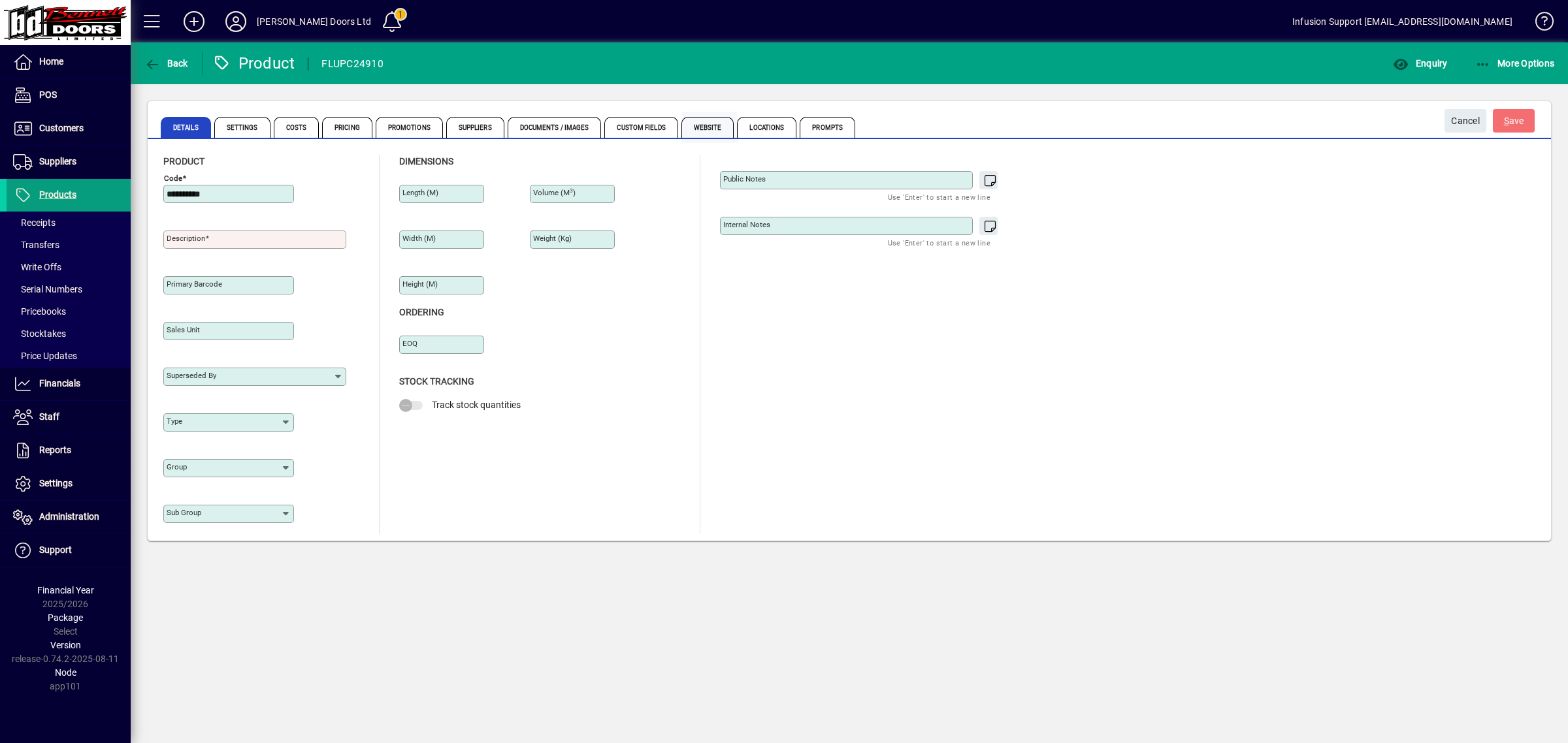
drag, startPoint x: 253, startPoint y: 191, endPoint x: 690, endPoint y: 126, distance: 441.8
click at [93, 175] on mat-drawer-container "**********" at bounding box center [784, 371] width 1568 height 743
type input "**"
type input "*******"
click at [1492, 110] on button "S ave" at bounding box center [1513, 121] width 42 height 24
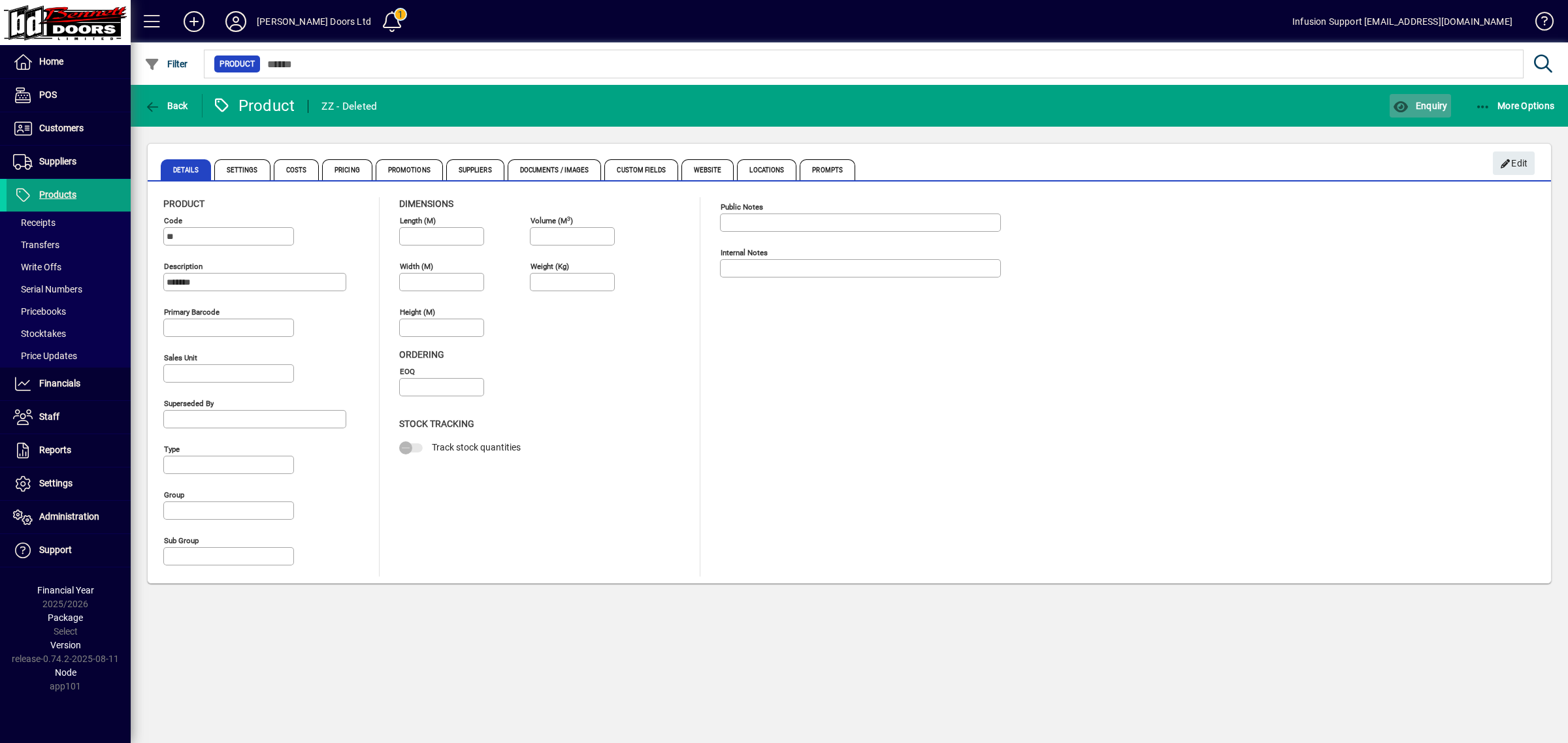
click at [1414, 107] on span "Enquiry" at bounding box center [1420, 106] width 54 height 10
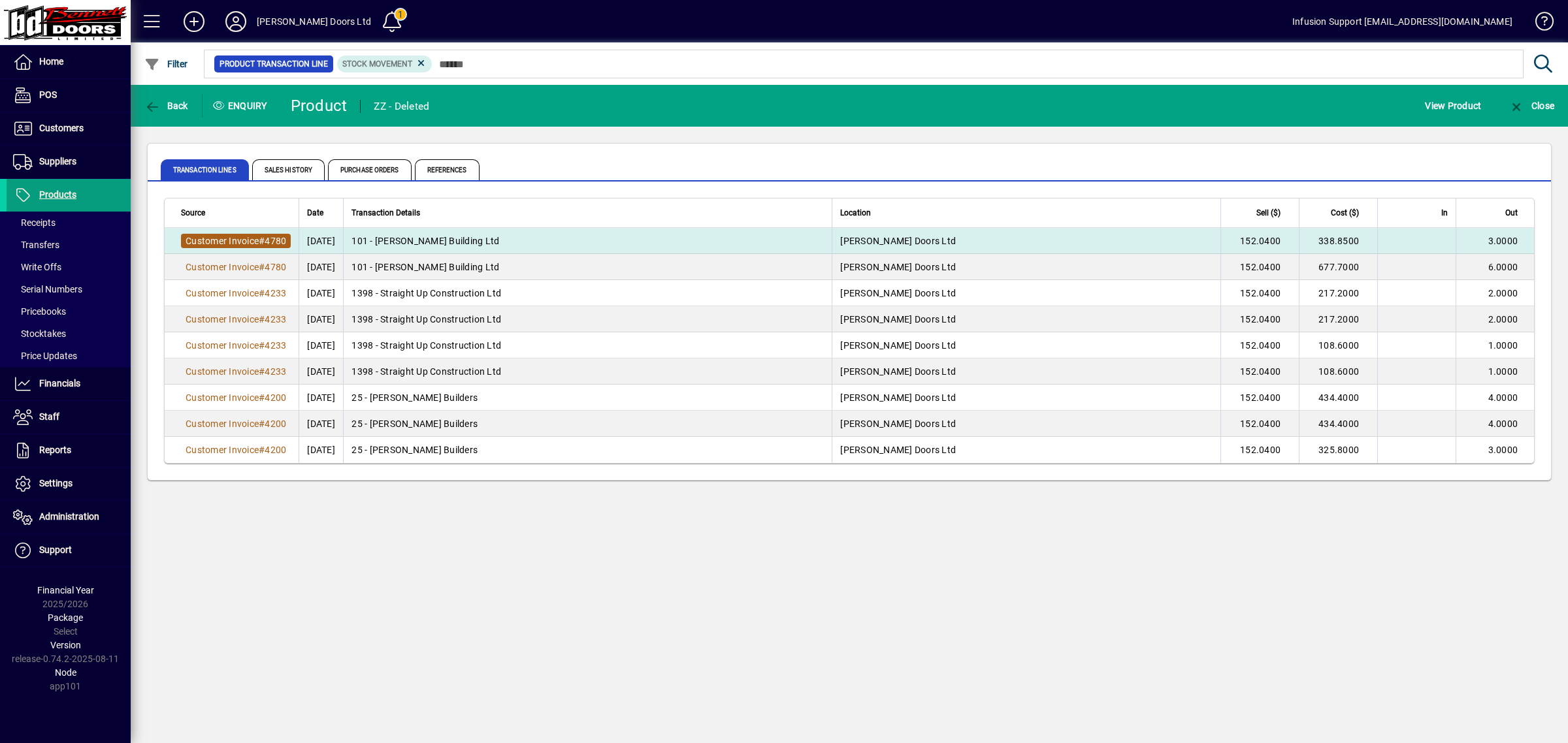
click at [255, 236] on span "Customer Invoice" at bounding box center [221, 241] width 73 height 10
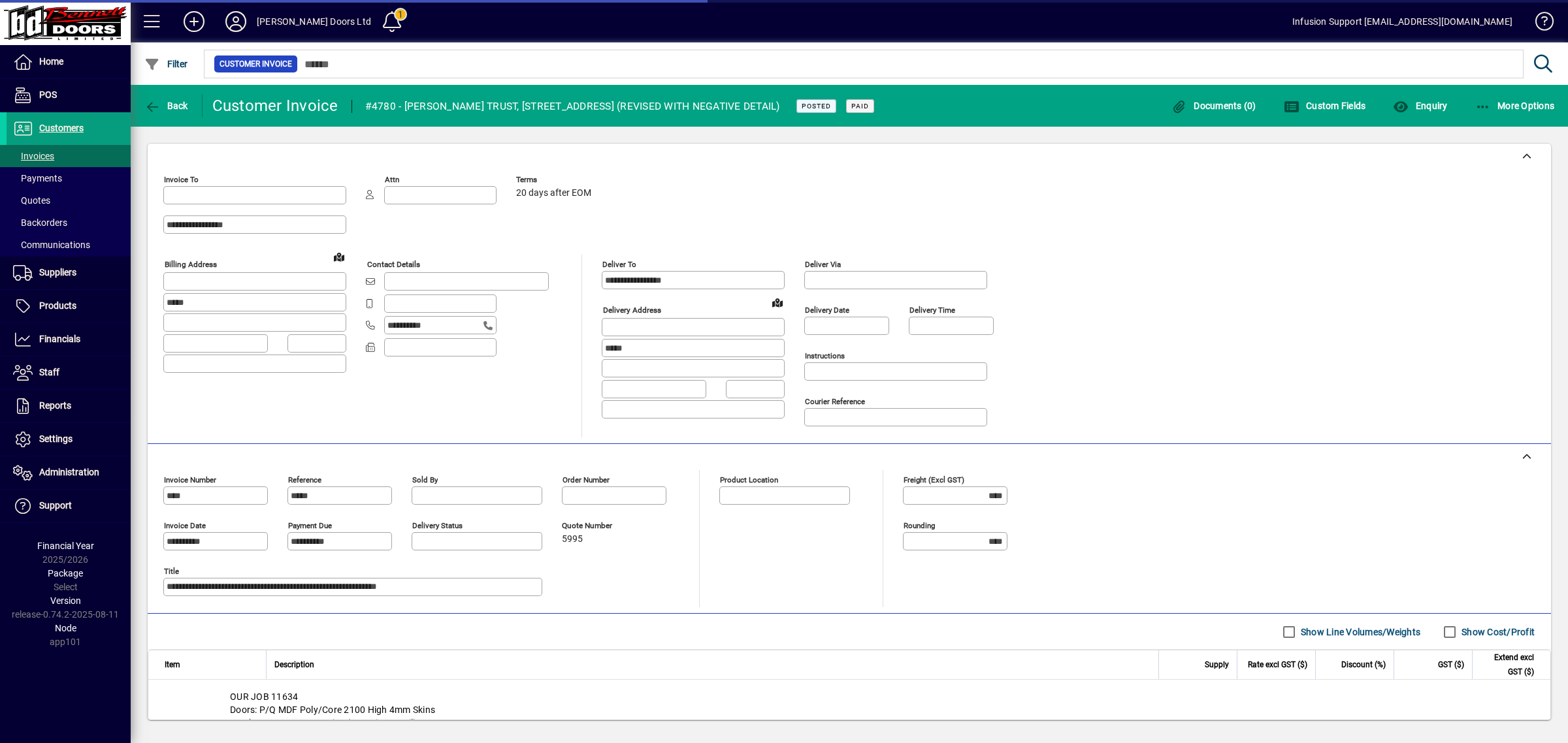
type input "**********"
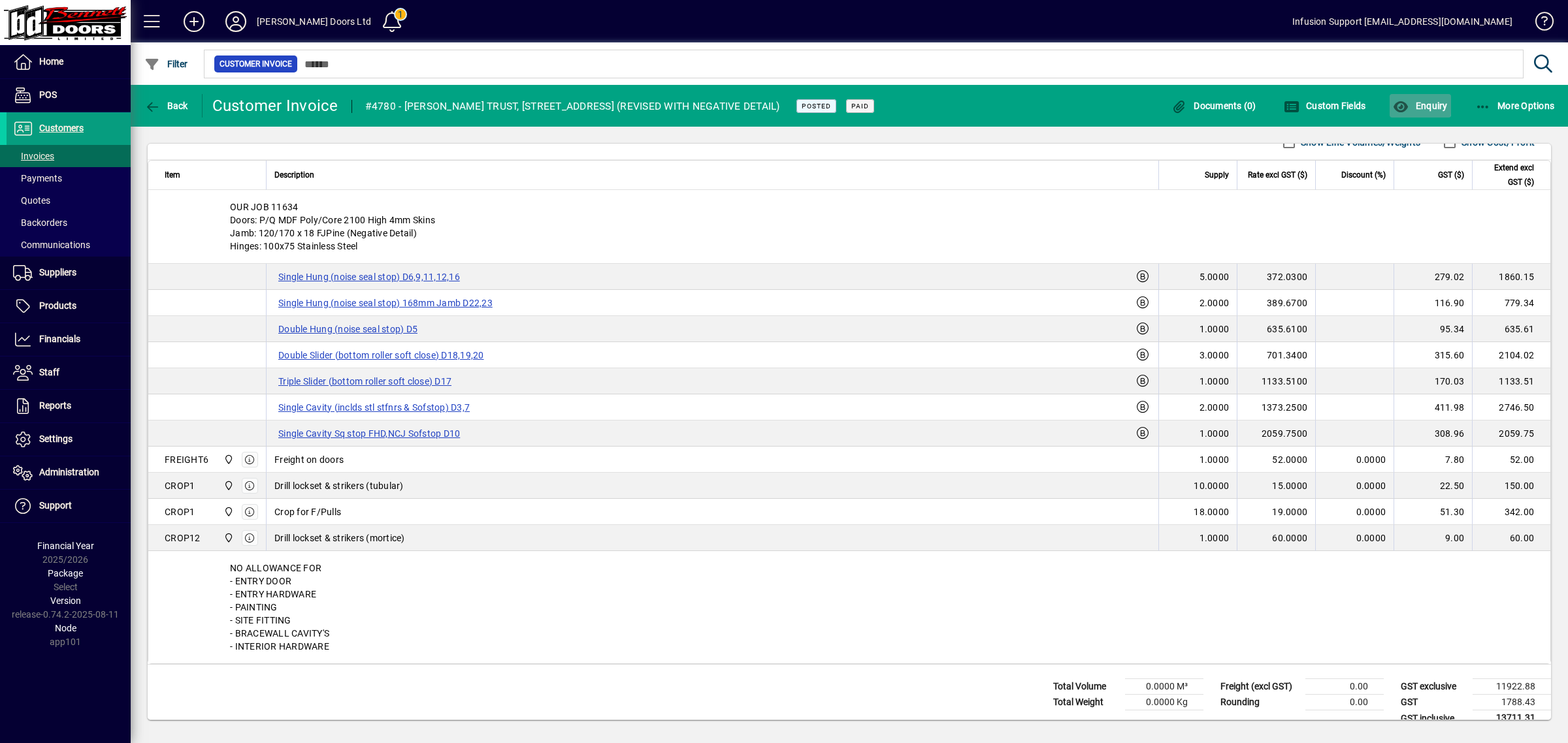
click at [1408, 103] on icon "button" at bounding box center [1401, 108] width 16 height 13
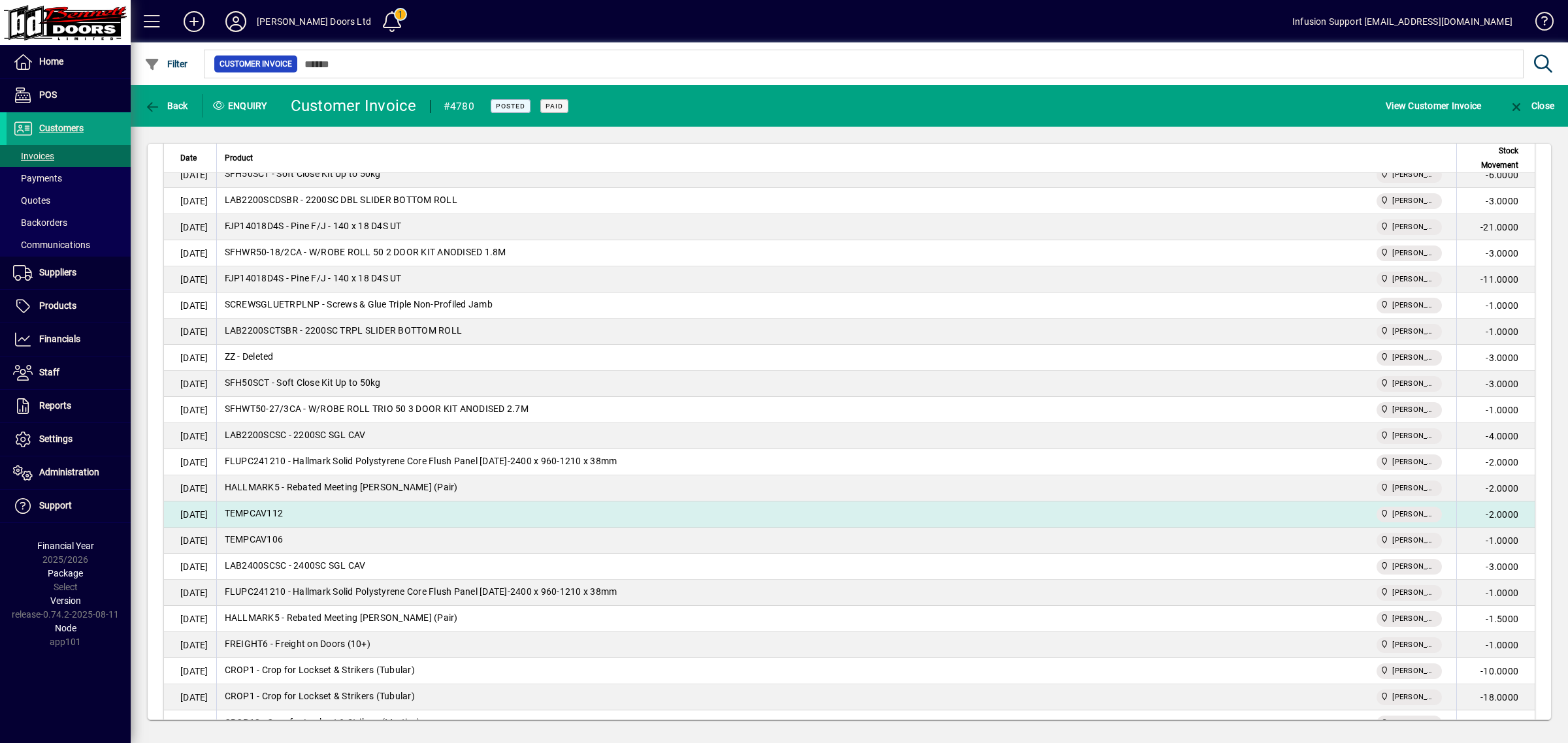
scroll to position [896, 0]
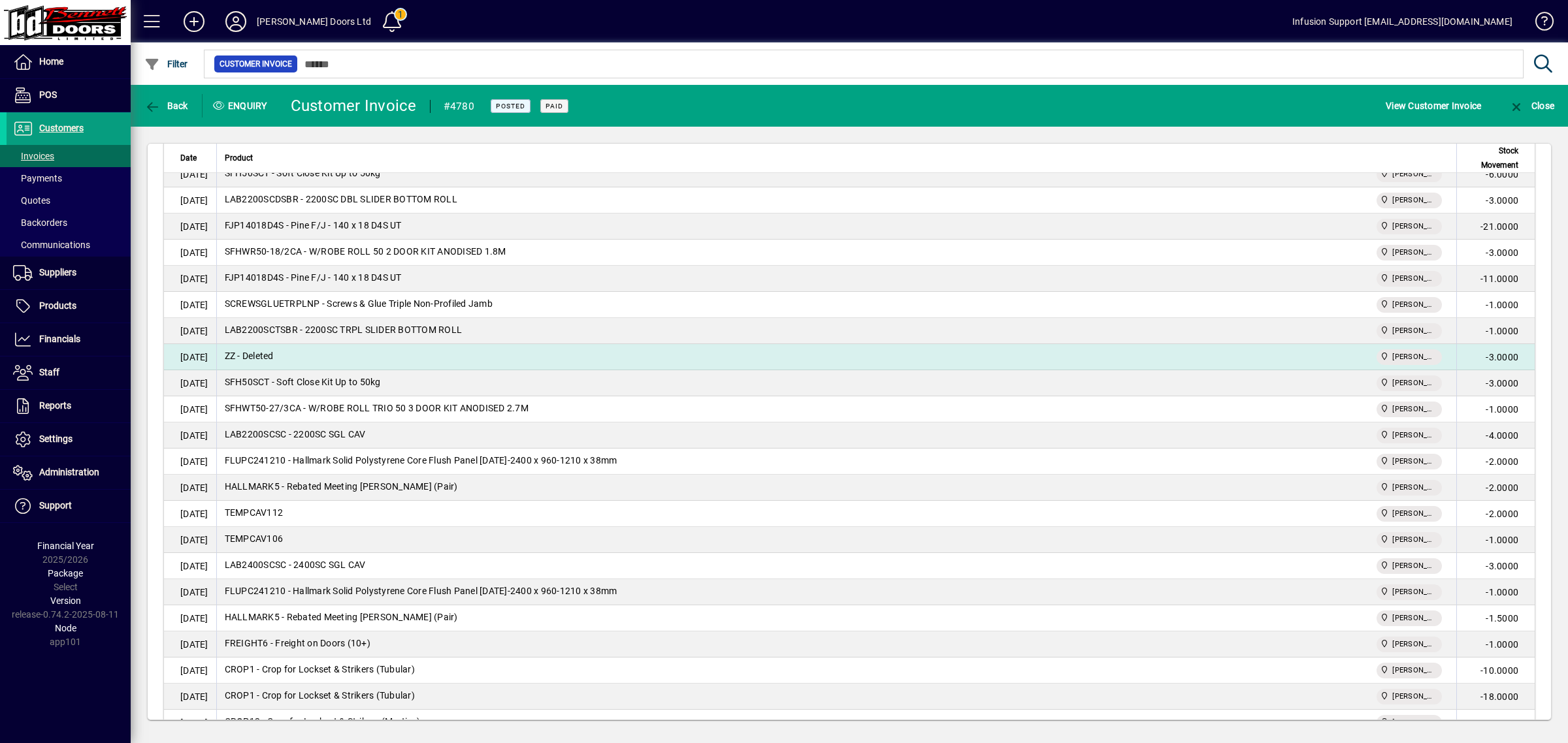
drag, startPoint x: 1508, startPoint y: 354, endPoint x: 1189, endPoint y: 363, distance: 319.1
click at [1189, 363] on tr "26/04/2019 ZZ - Deleted Bennett Doors Ltd -3.0000" at bounding box center [849, 357] width 1371 height 26
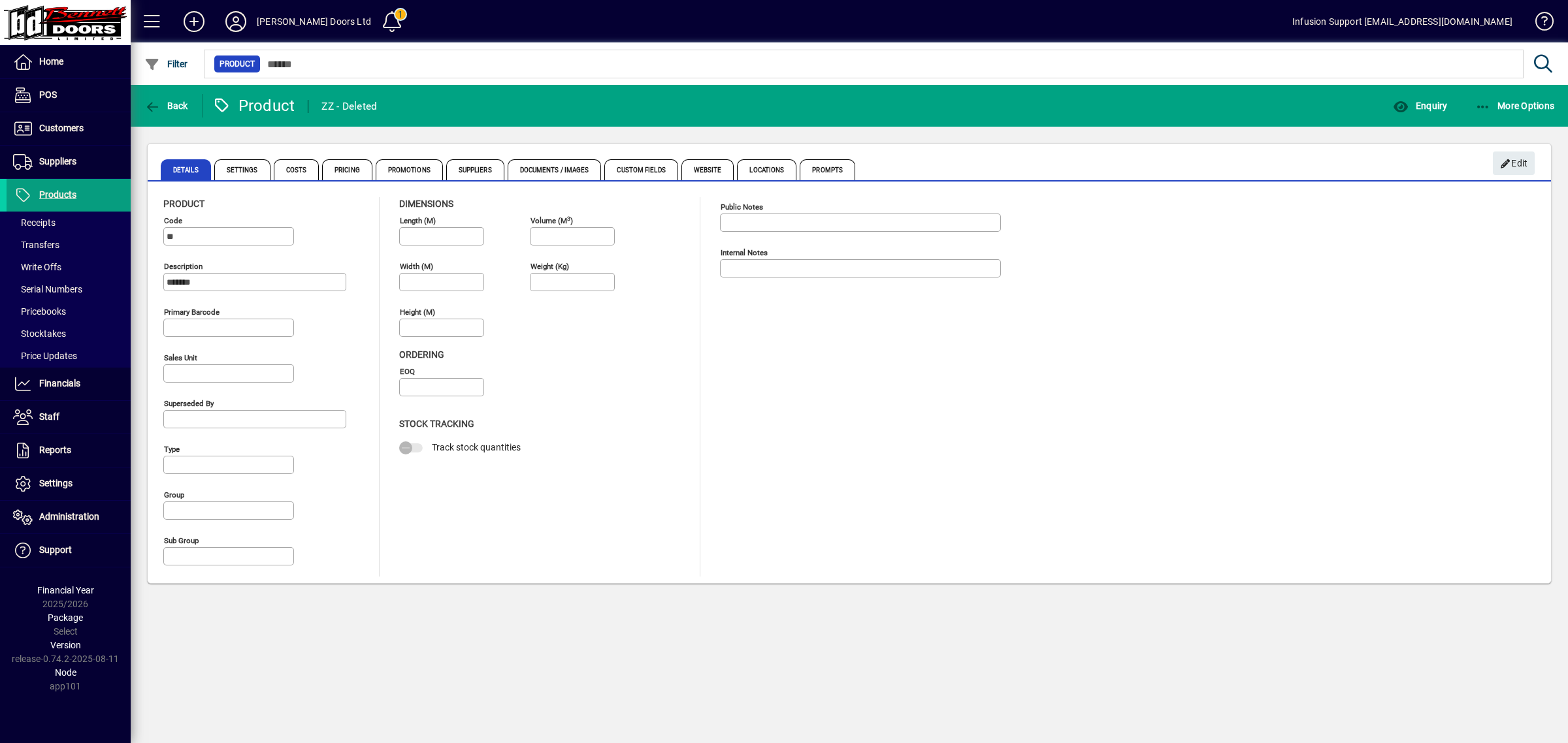
click at [546, 413] on app-page-section-heading "Stock Tracking" at bounding box center [501, 424] width 202 height 33
drag, startPoint x: 1190, startPoint y: 252, endPoint x: 1269, endPoint y: 219, distance: 85.6
click at [1194, 251] on div "Product Code ** Description ******* Primary barcode Sales unit Superseded by Ty…" at bounding box center [849, 387] width 1372 height 380
click at [1498, 102] on span "More Options" at bounding box center [1515, 106] width 79 height 10
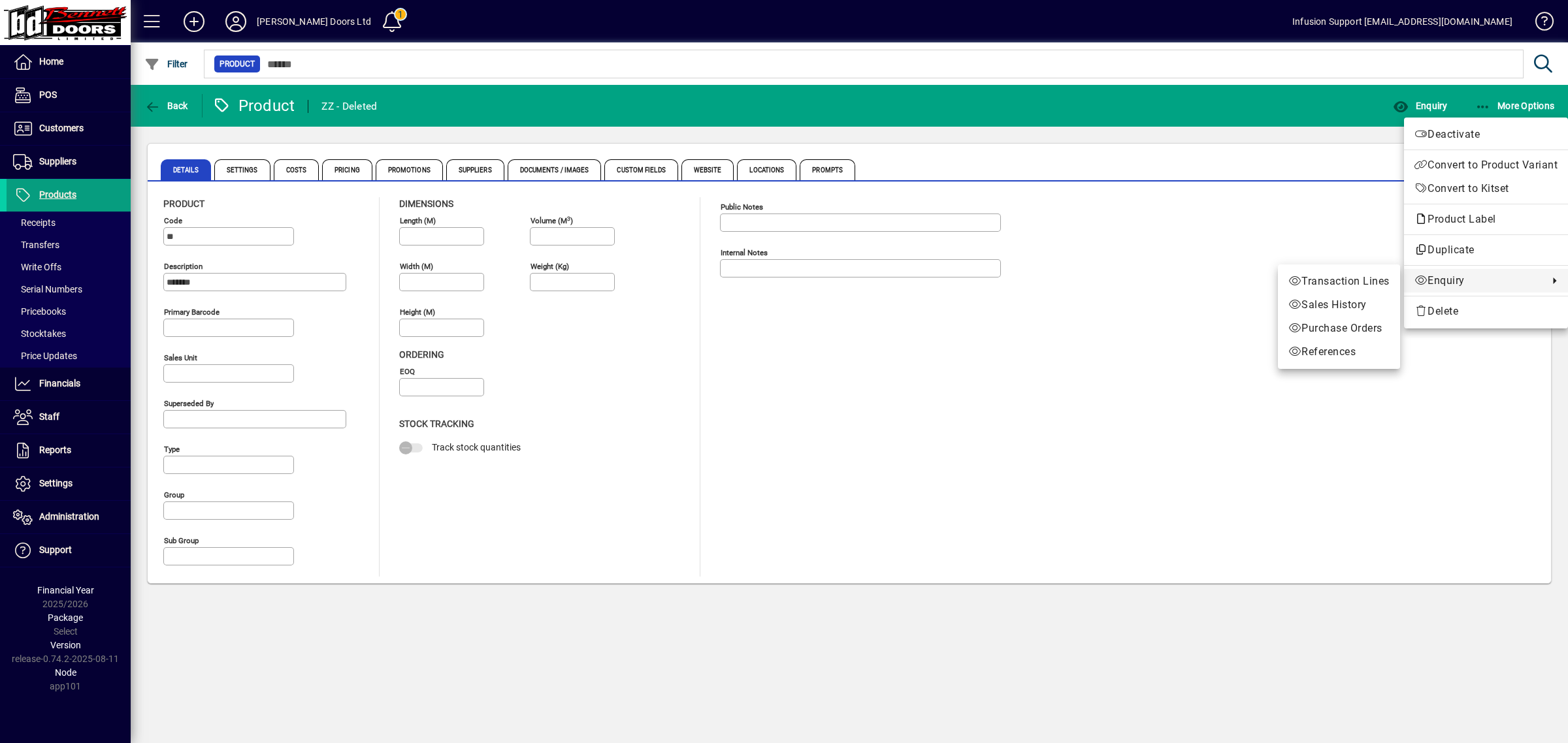
drag, startPoint x: 726, startPoint y: 416, endPoint x: 401, endPoint y: 416, distance: 325.0
click at [722, 415] on div at bounding box center [784, 371] width 1568 height 743
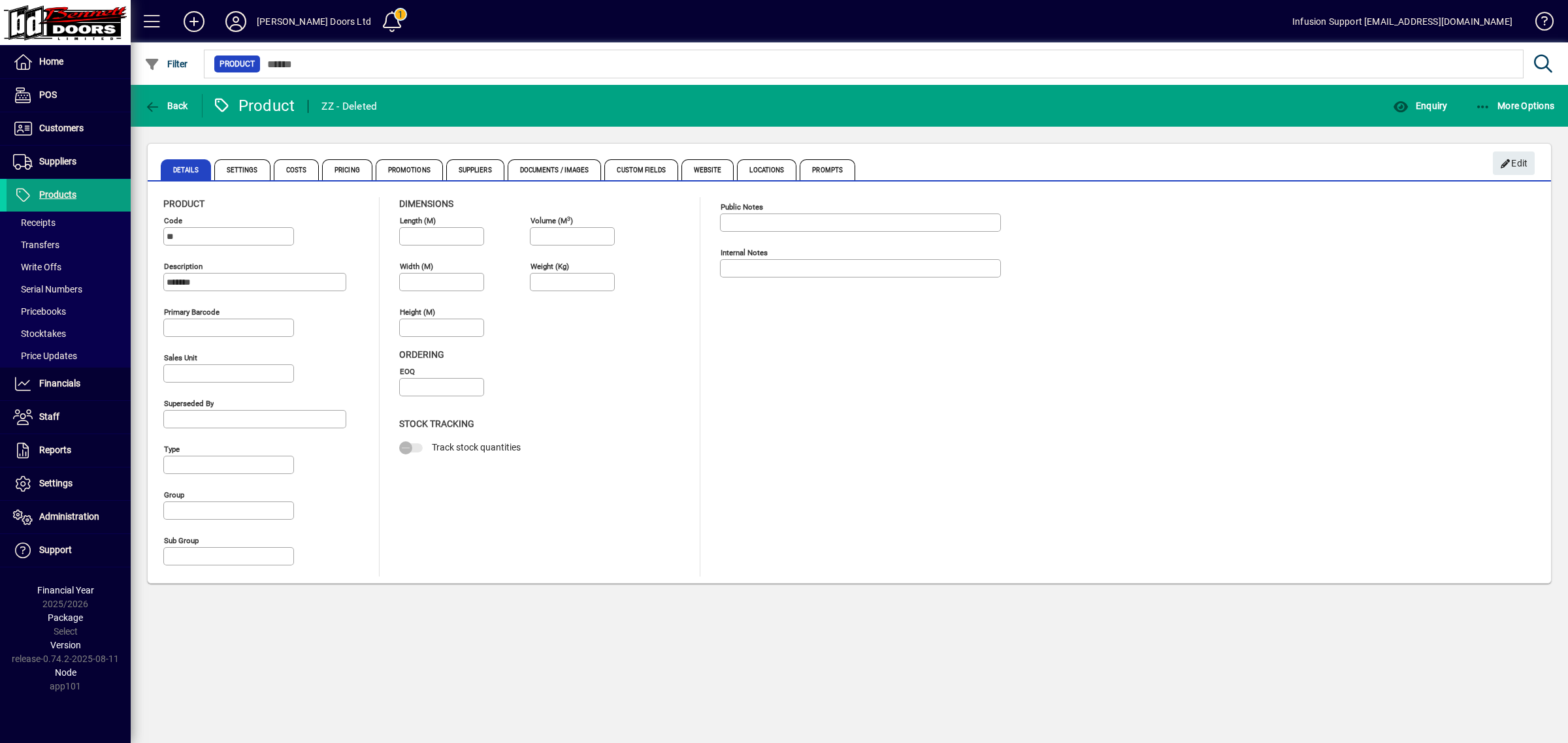
click at [1161, 387] on div "Product Code ** Description ******* Primary barcode Sales unit Superseded by Ty…" at bounding box center [849, 387] width 1372 height 380
click at [179, 105] on span "Back" at bounding box center [166, 106] width 43 height 10
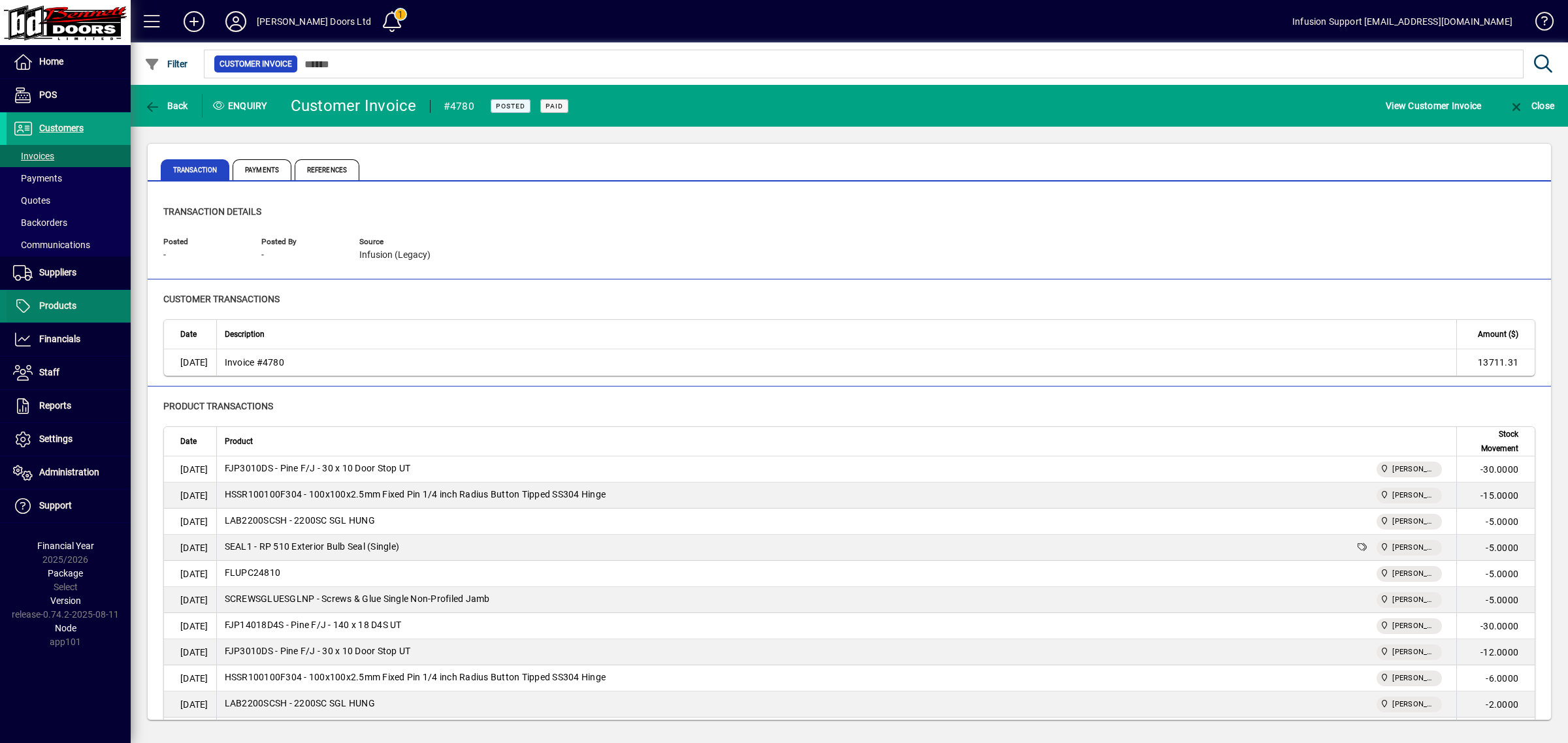
click at [57, 302] on span "Products" at bounding box center [57, 305] width 37 height 10
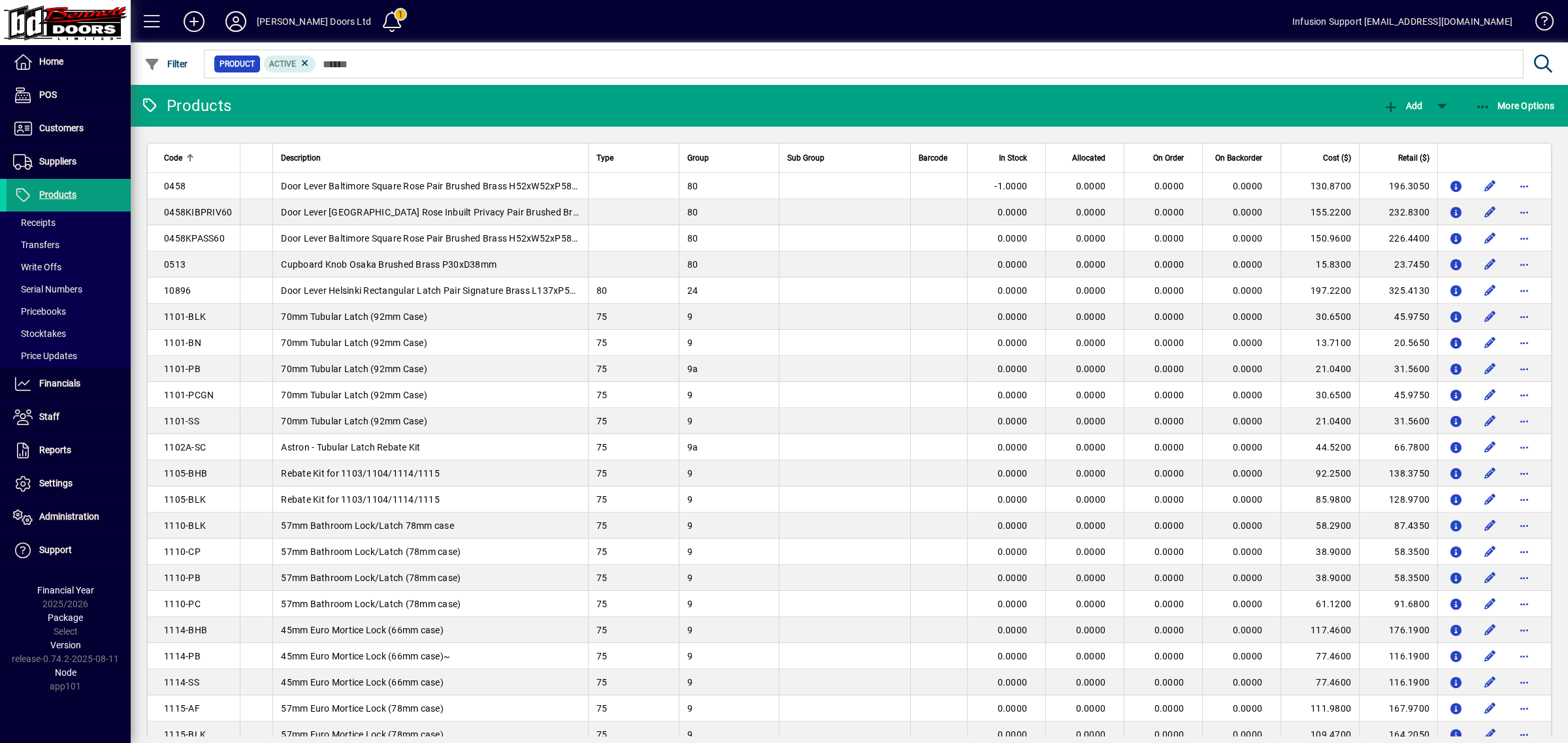
click at [903, 99] on mat-toolbar-row "Products Add More Options" at bounding box center [849, 106] width 1438 height 42
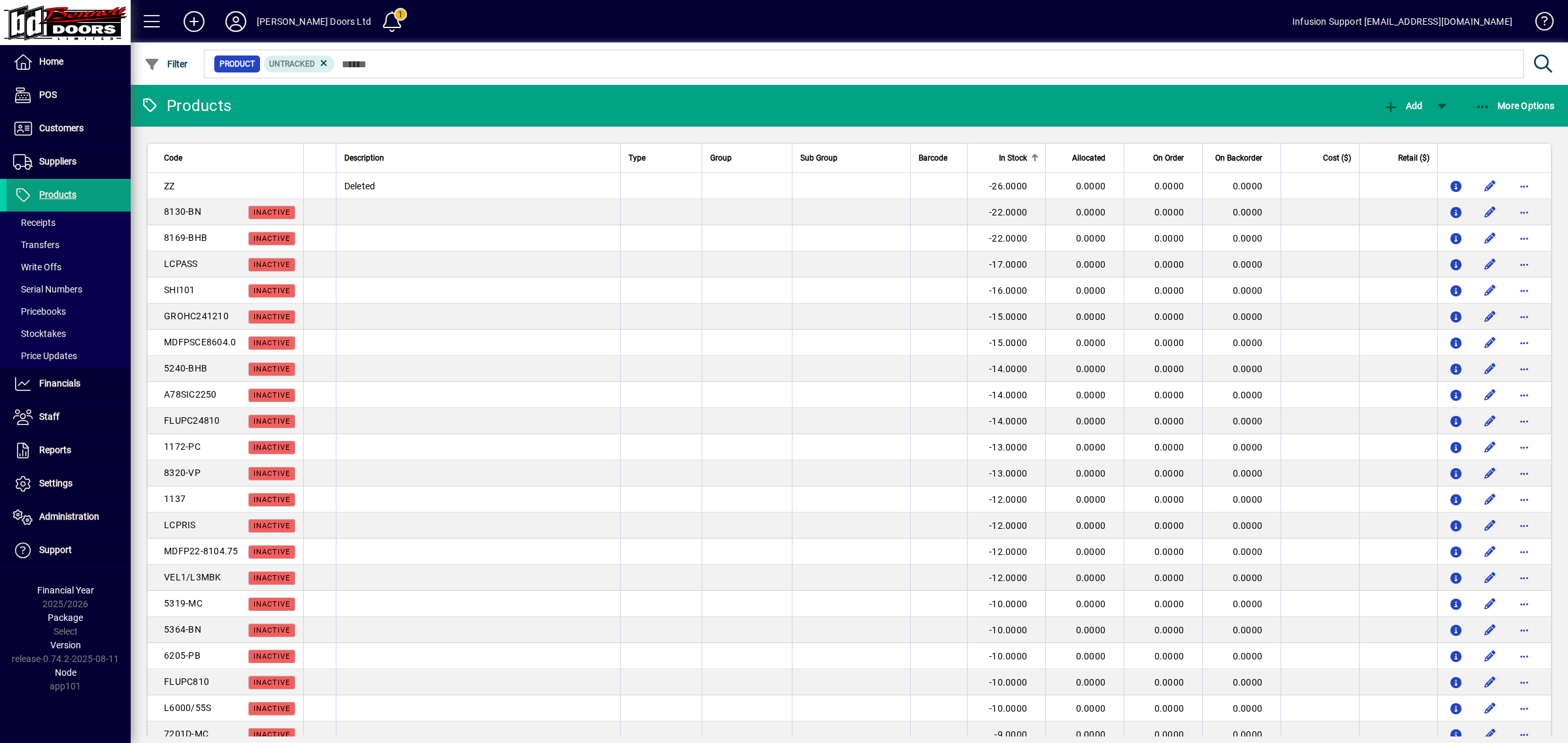
click at [1020, 152] on div "In Stock" at bounding box center [1007, 158] width 63 height 14
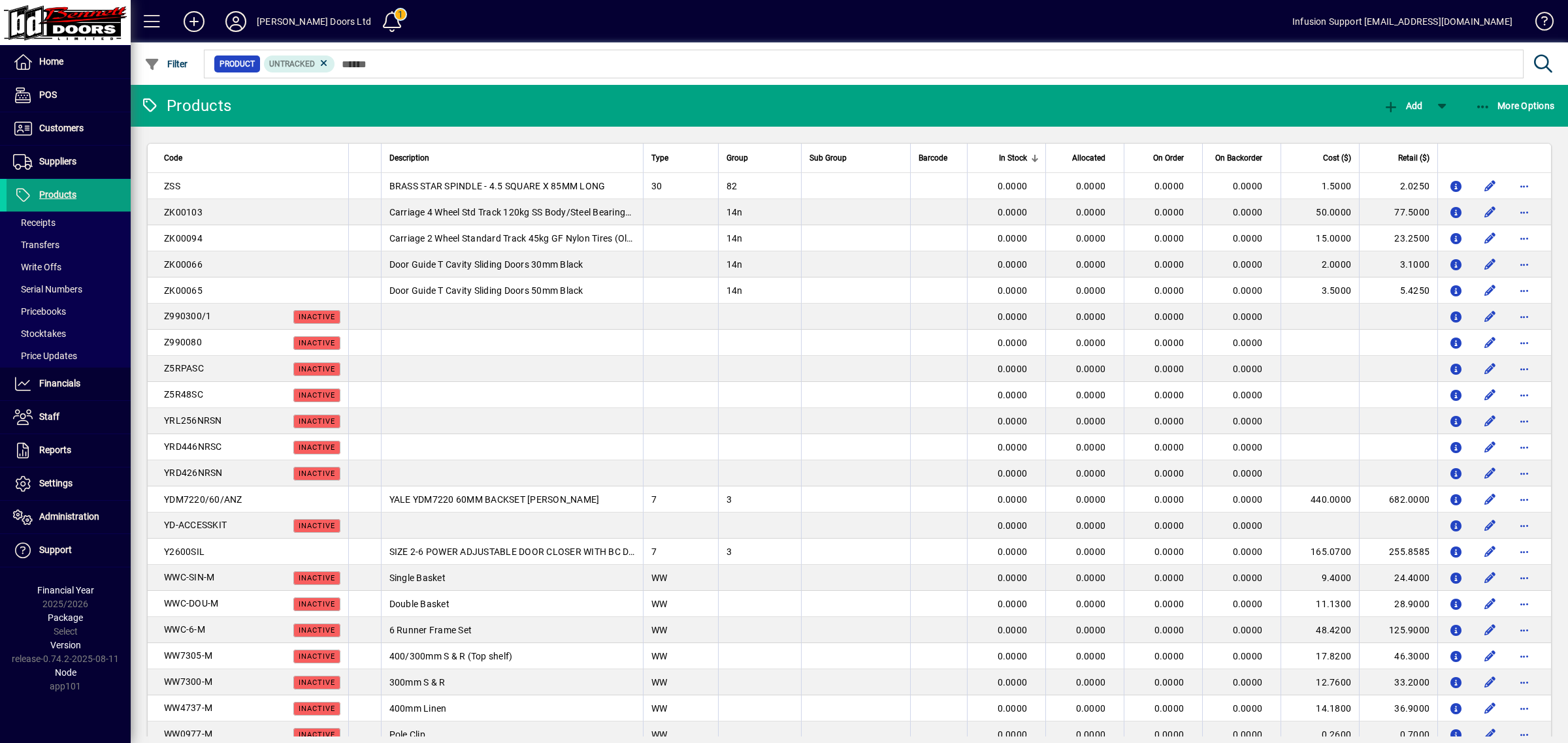
click at [1031, 158] on div at bounding box center [1034, 158] width 8 height 8
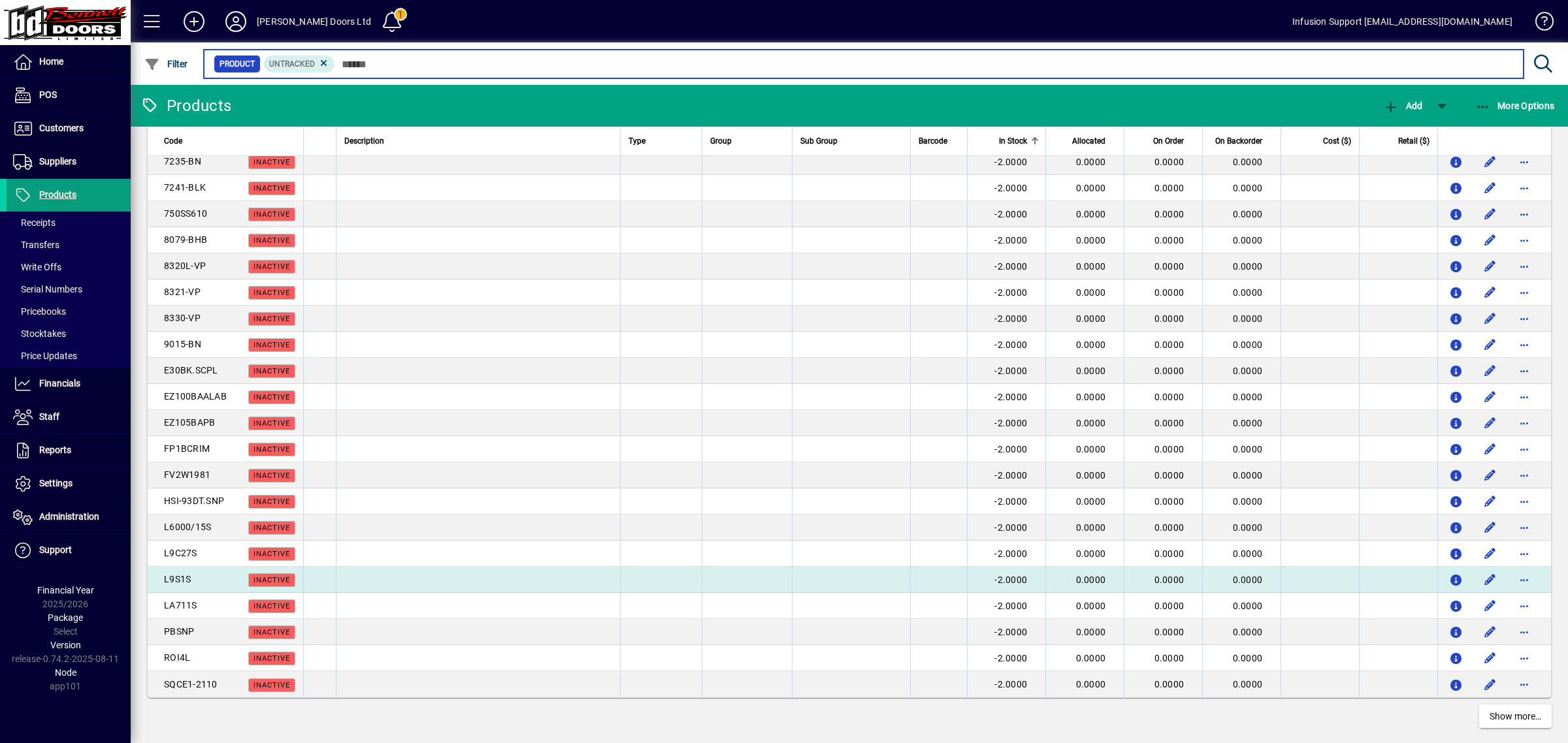
scroll to position [2102, 0]
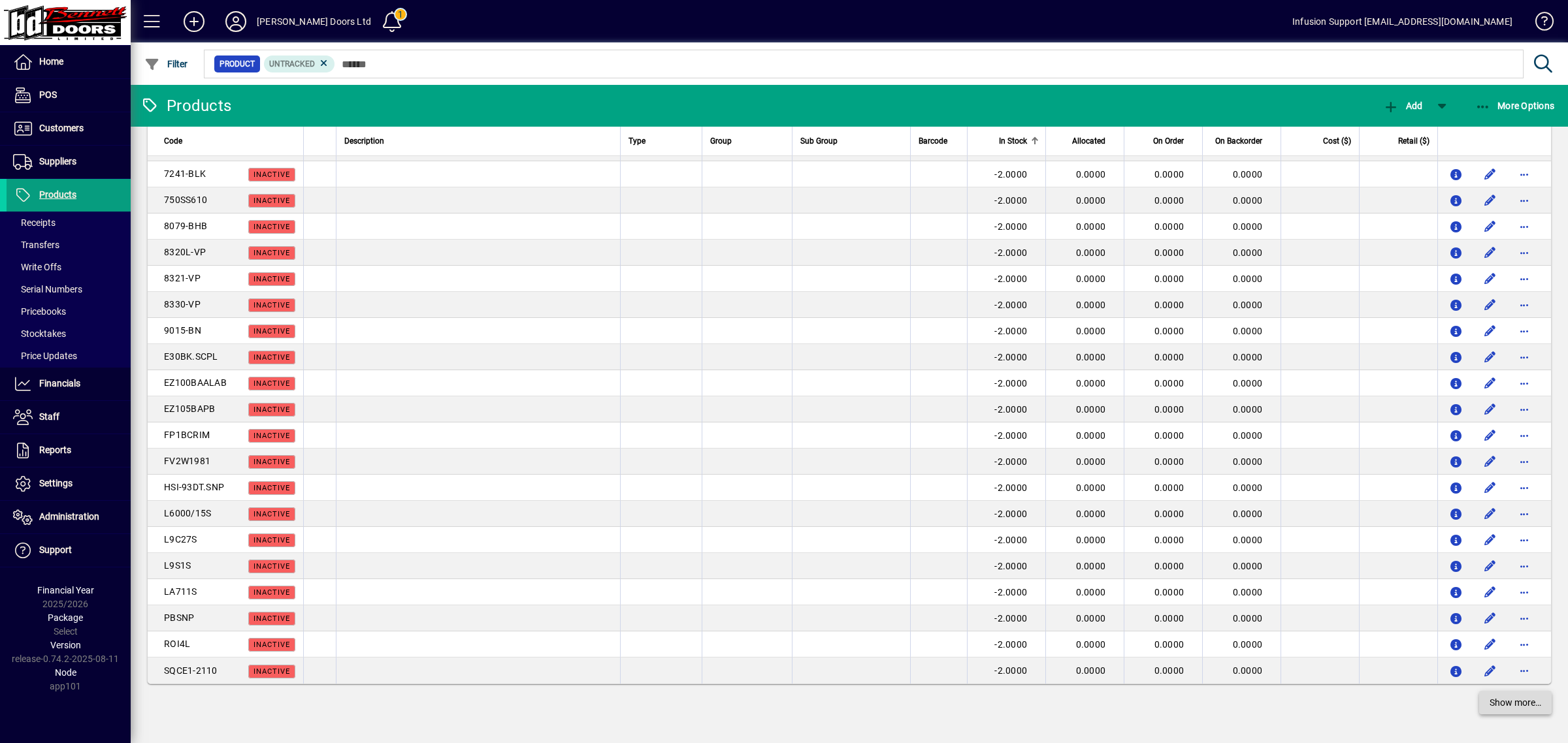
click at [1490, 700] on span "Show more…" at bounding box center [1515, 702] width 52 height 14
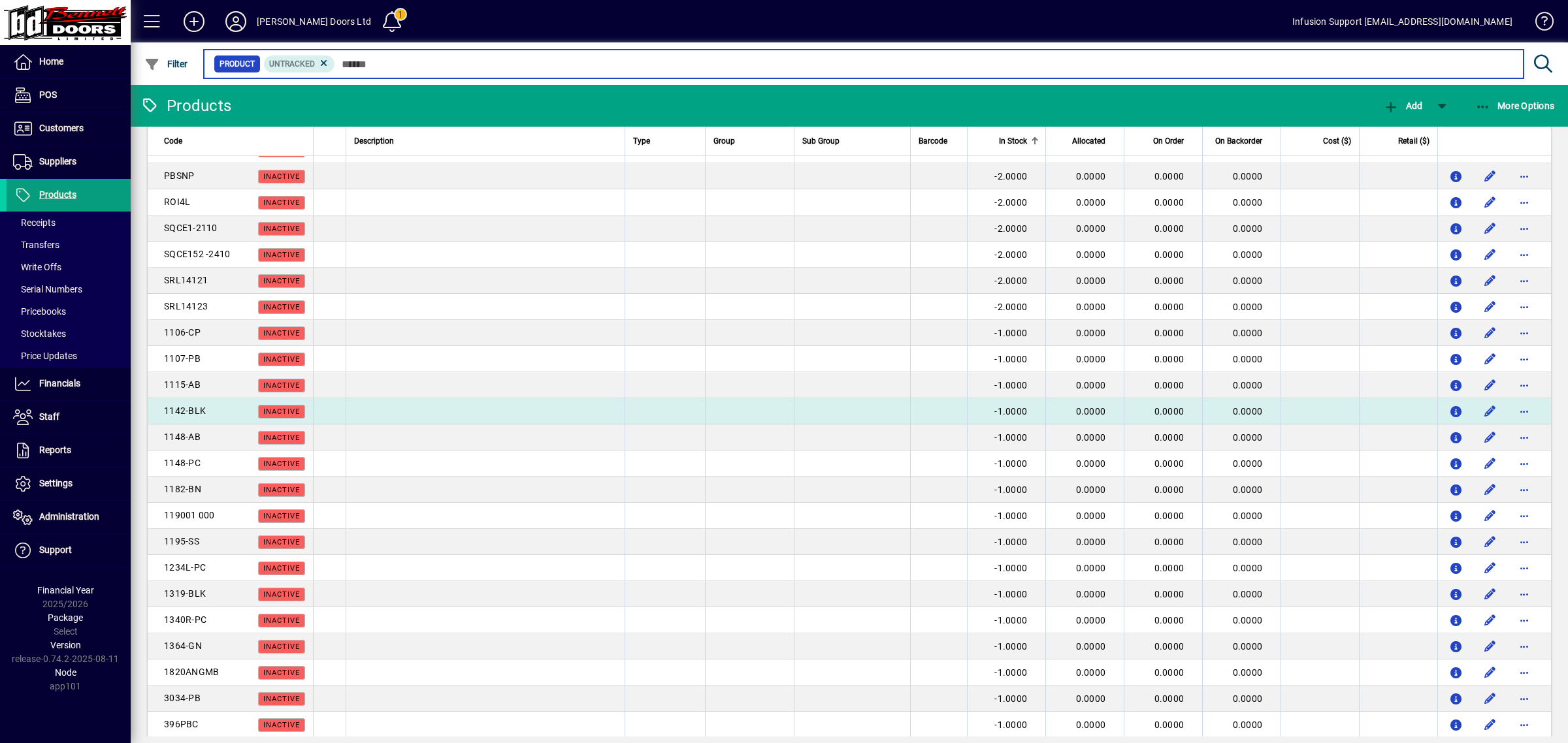
scroll to position [2591, 0]
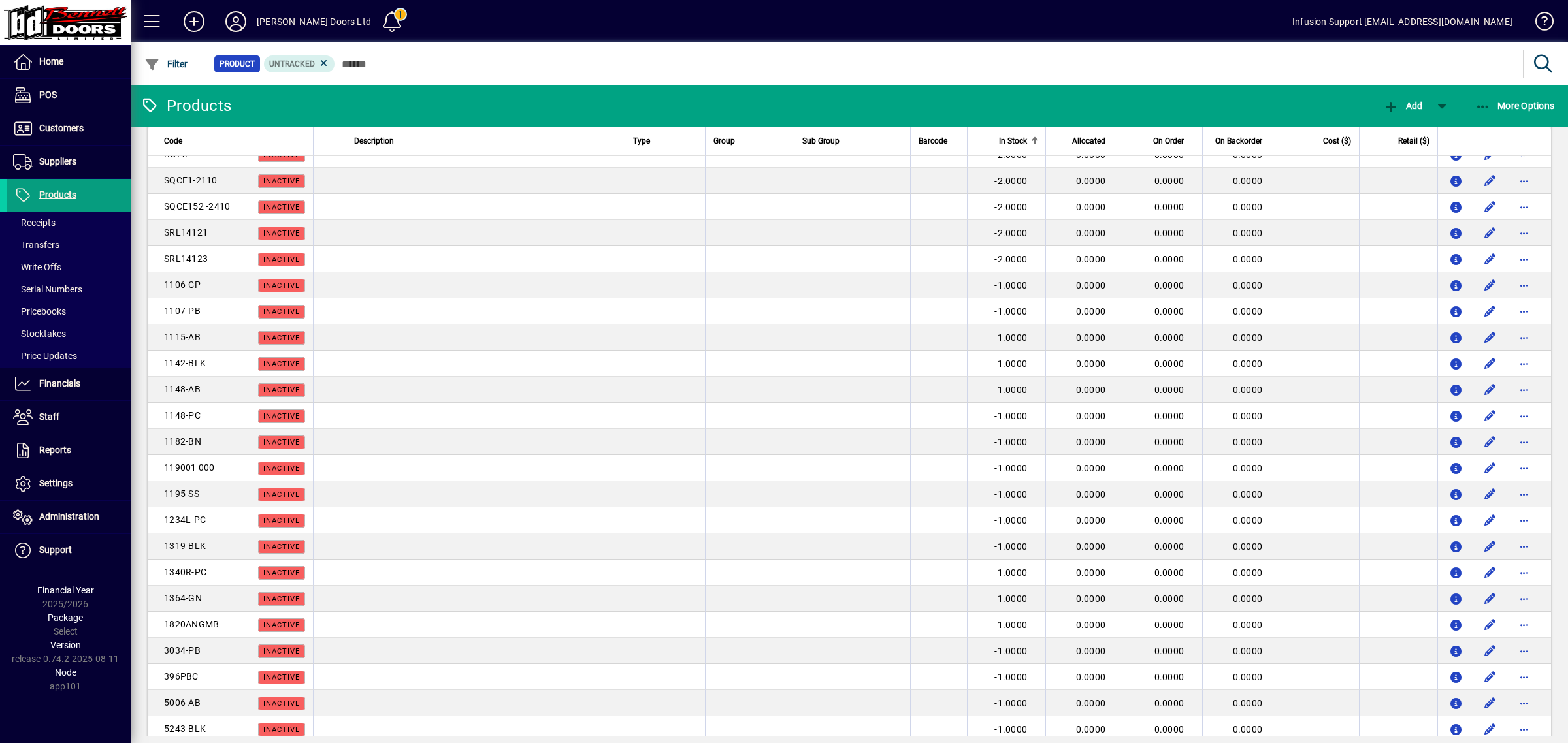
drag, startPoint x: 994, startPoint y: 112, endPoint x: 987, endPoint y: 123, distance: 13.0
click at [994, 112] on mat-toolbar-row "Products Add More Options" at bounding box center [849, 106] width 1438 height 42
